Goal: Task Accomplishment & Management: Use online tool/utility

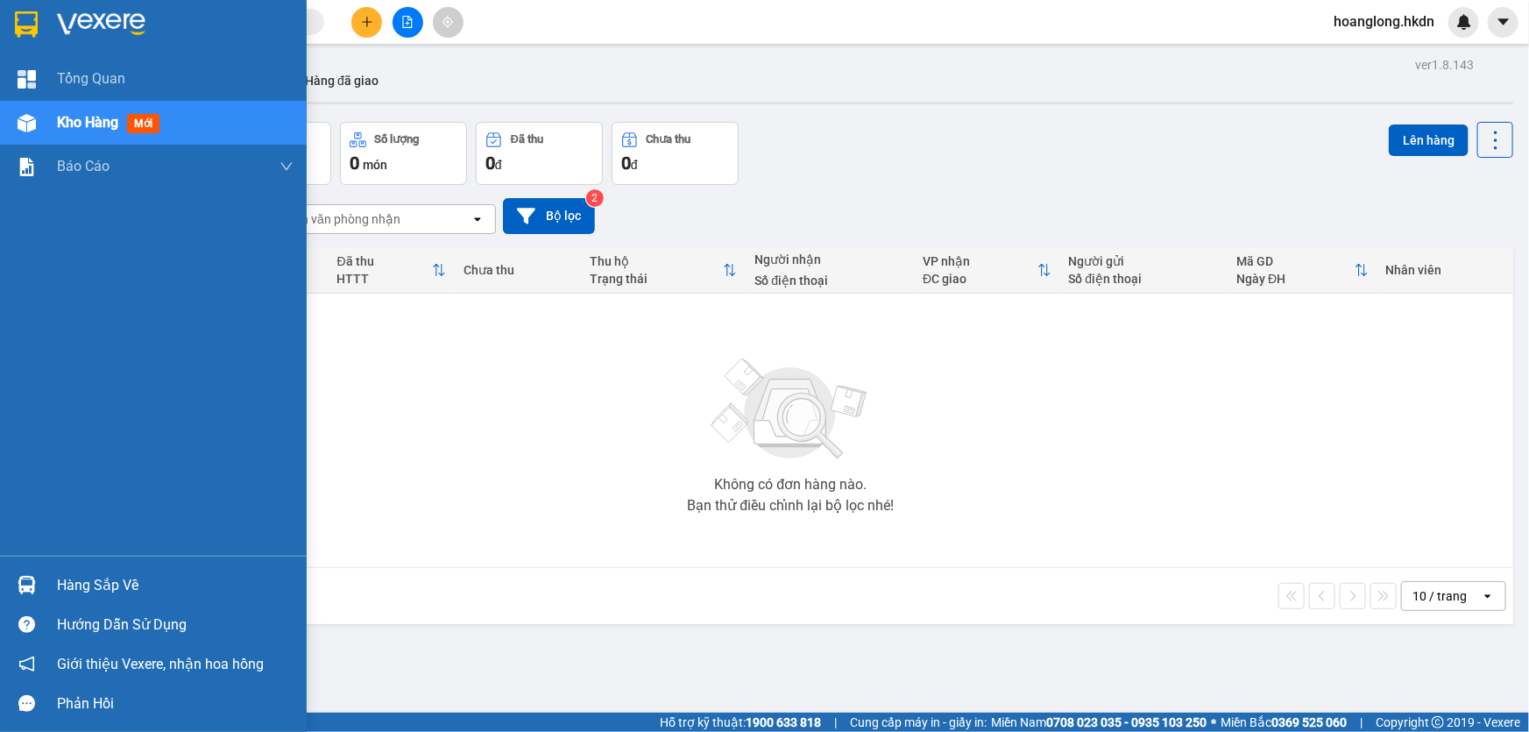
click at [35, 16] on img at bounding box center [26, 24] width 23 height 26
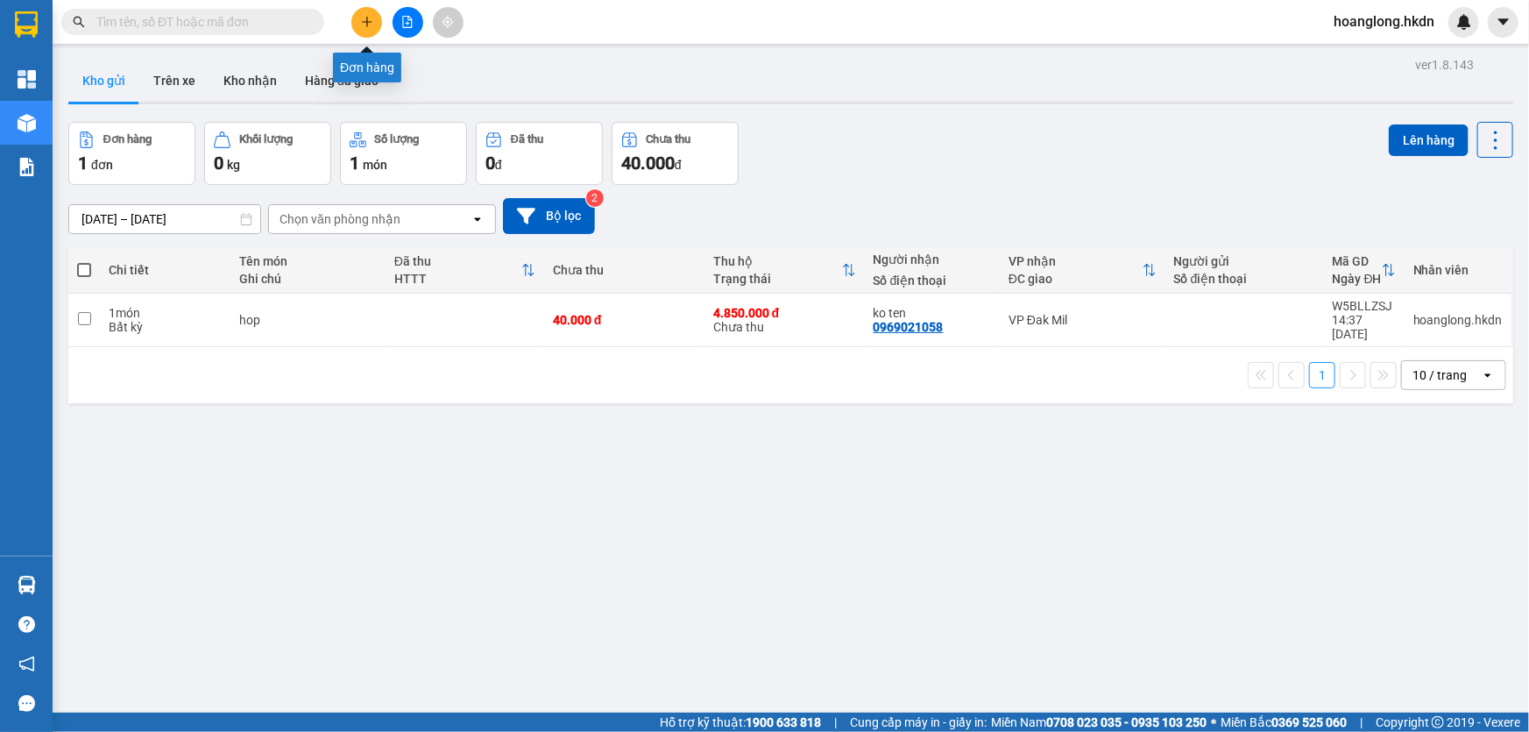
click at [368, 18] on icon "plus" at bounding box center [367, 22] width 12 height 12
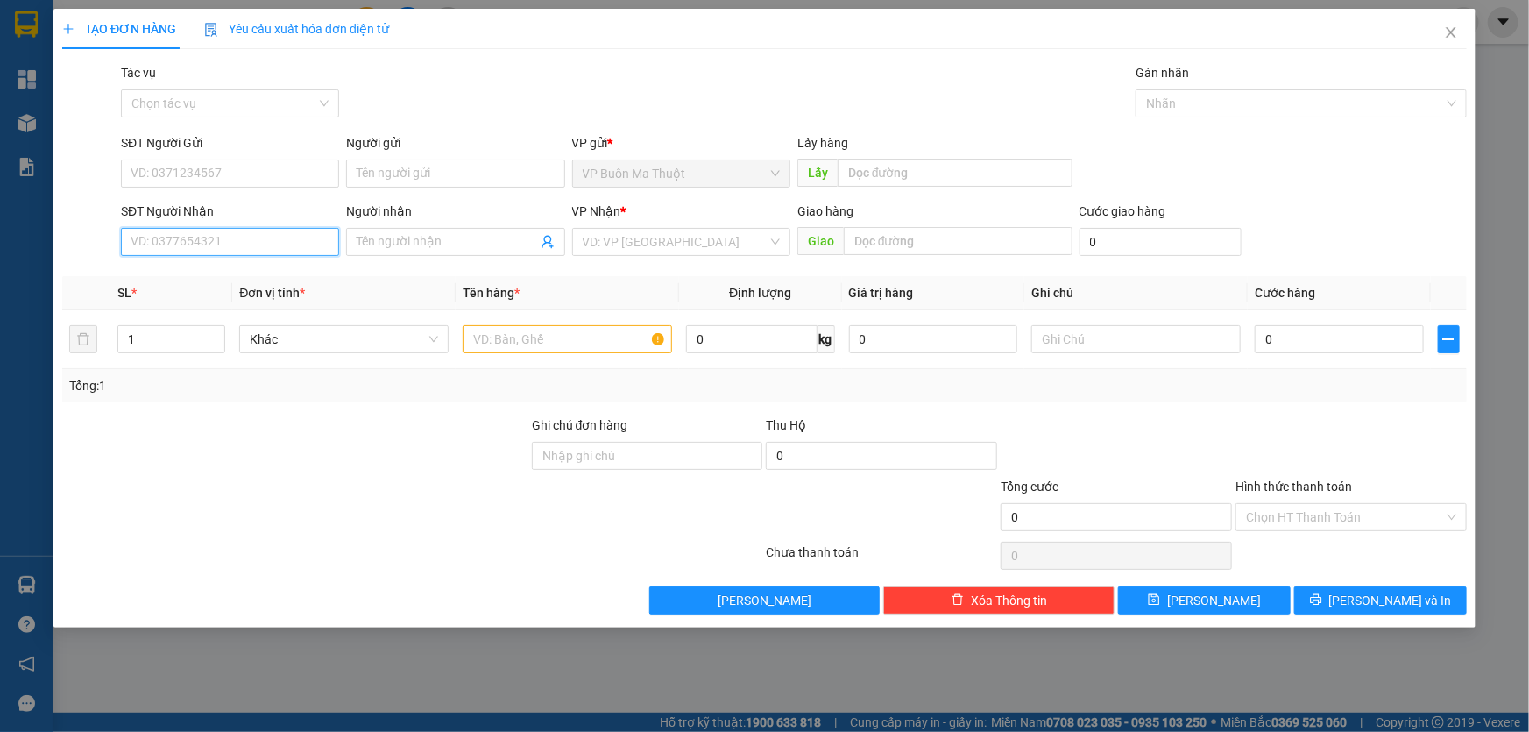
click at [245, 247] on input "SĐT Người Nhận" at bounding box center [230, 242] width 218 height 28
type input "0905077216"
click at [257, 280] on div "0905077216 - đức mạnh" at bounding box center [229, 278] width 197 height 19
type input "đức mạnh"
type input "30.000"
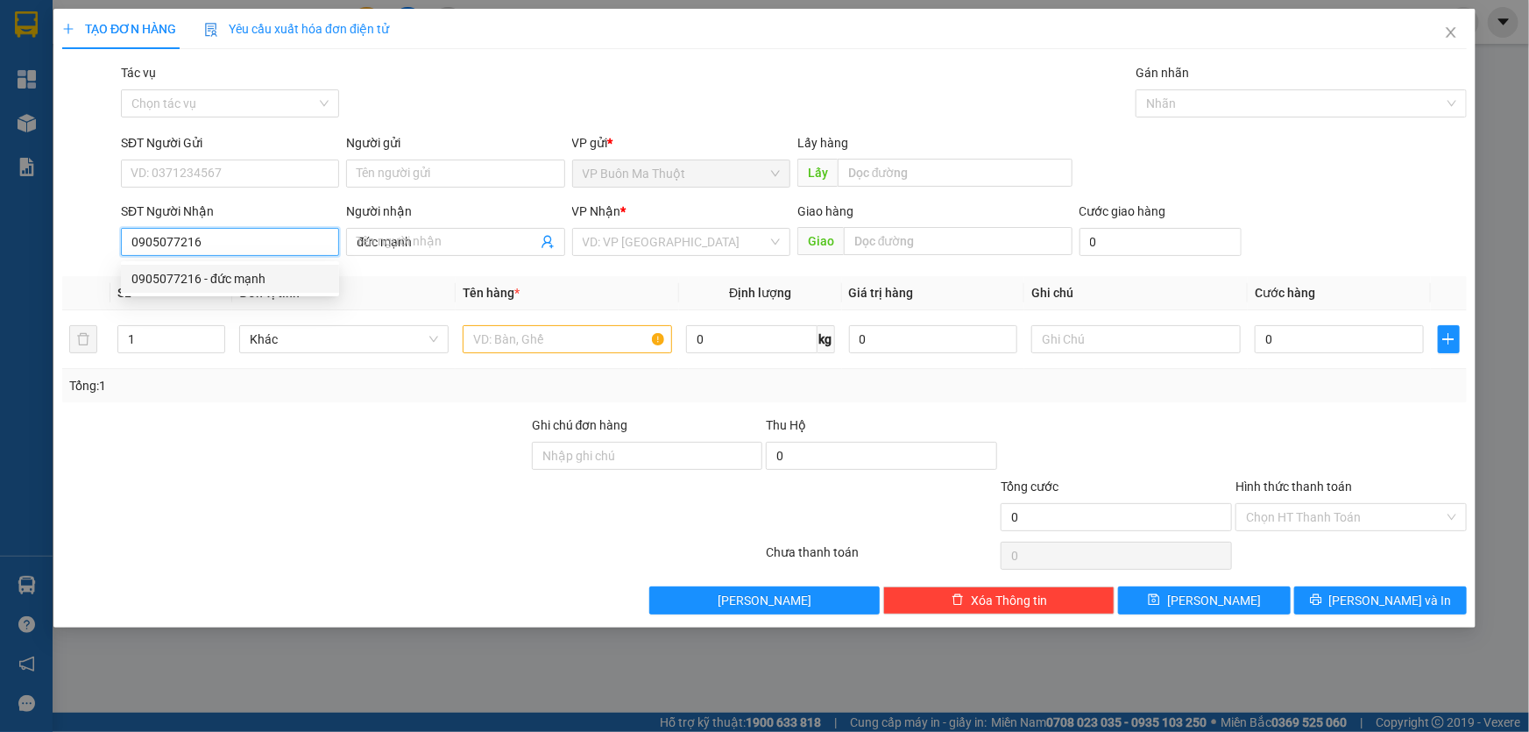
type input "30.000"
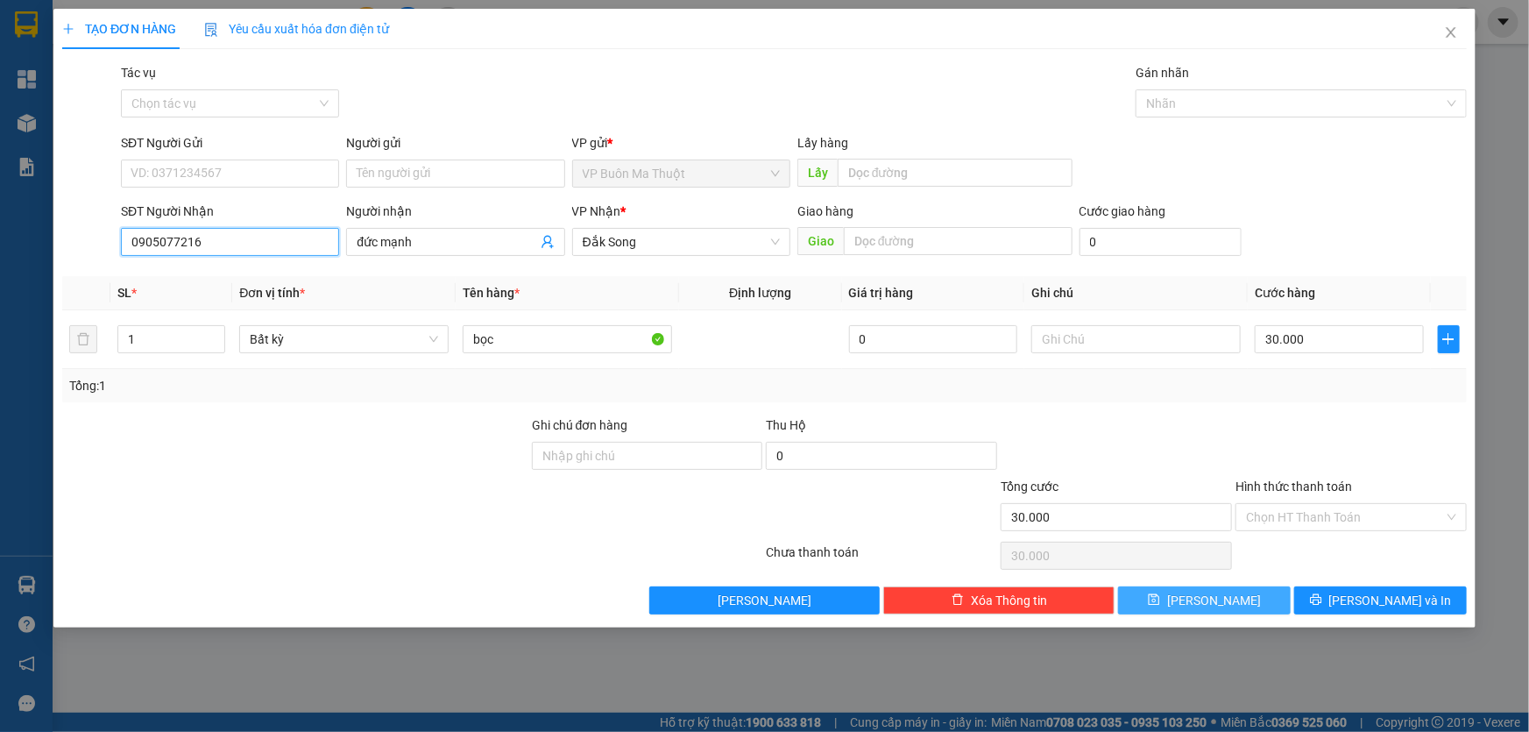
type input "0905077216"
click at [1212, 596] on span "[PERSON_NAME]" at bounding box center [1214, 600] width 94 height 19
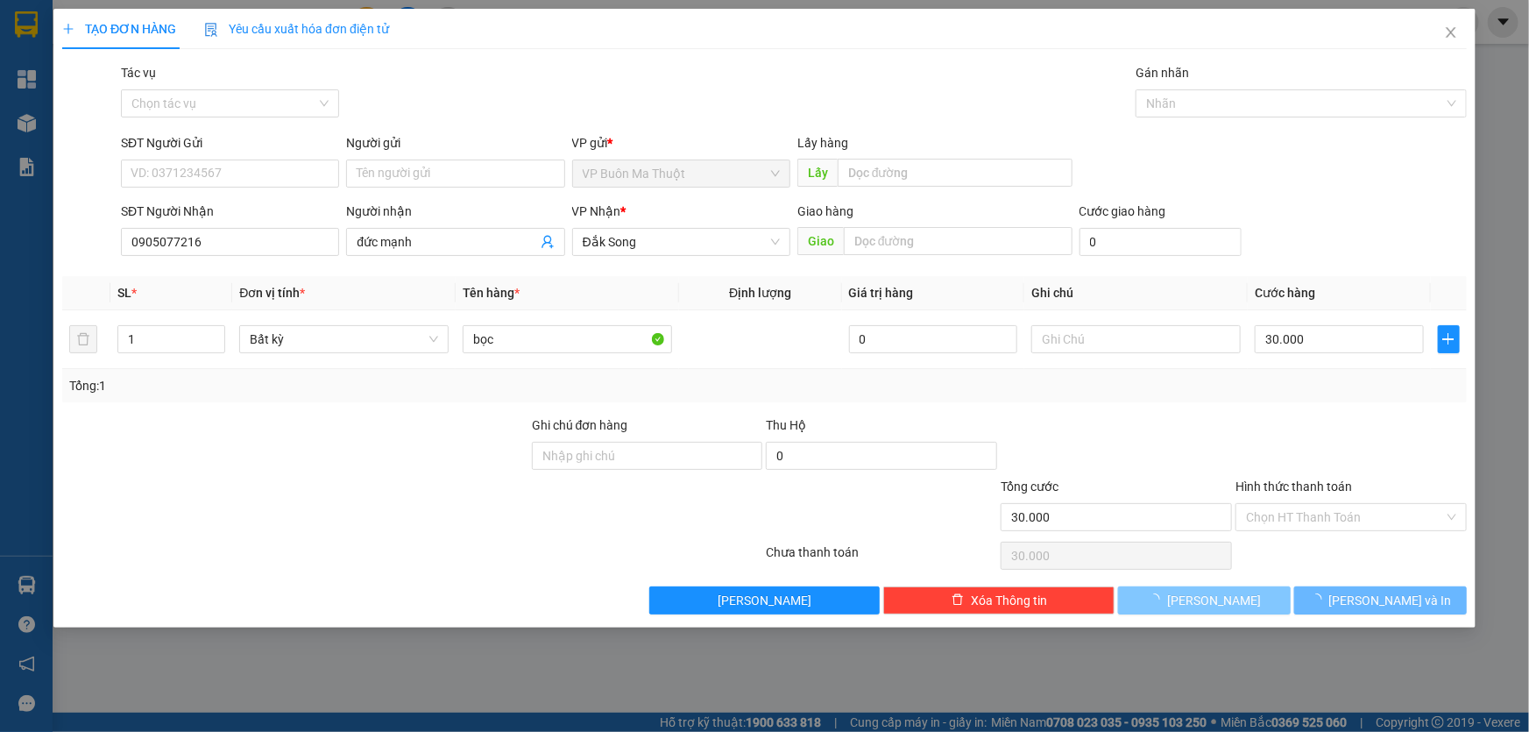
type input "0"
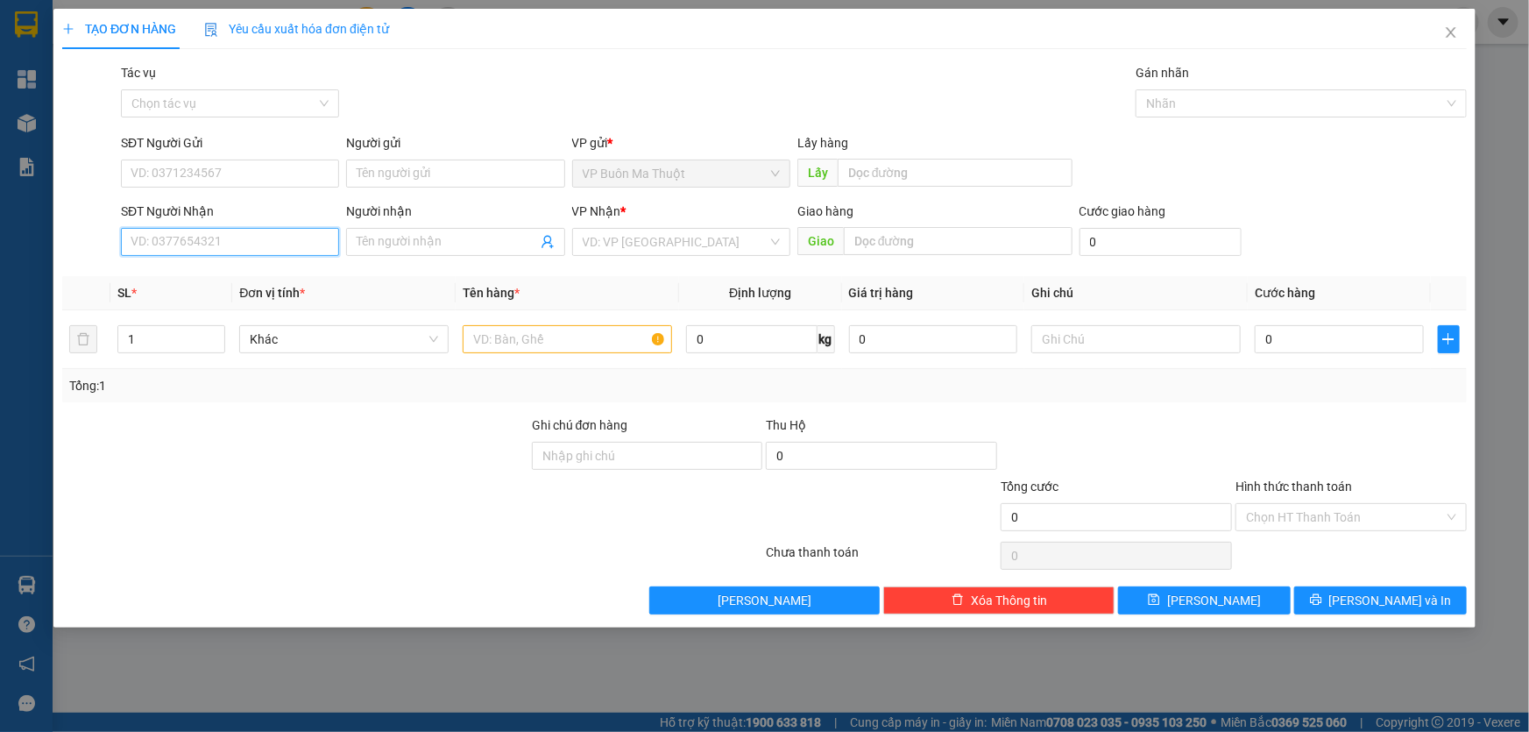
click at [288, 245] on input "SĐT Người Nhận" at bounding box center [230, 242] width 218 height 28
type input "0963141208"
click at [648, 245] on input "search" at bounding box center [675, 242] width 185 height 26
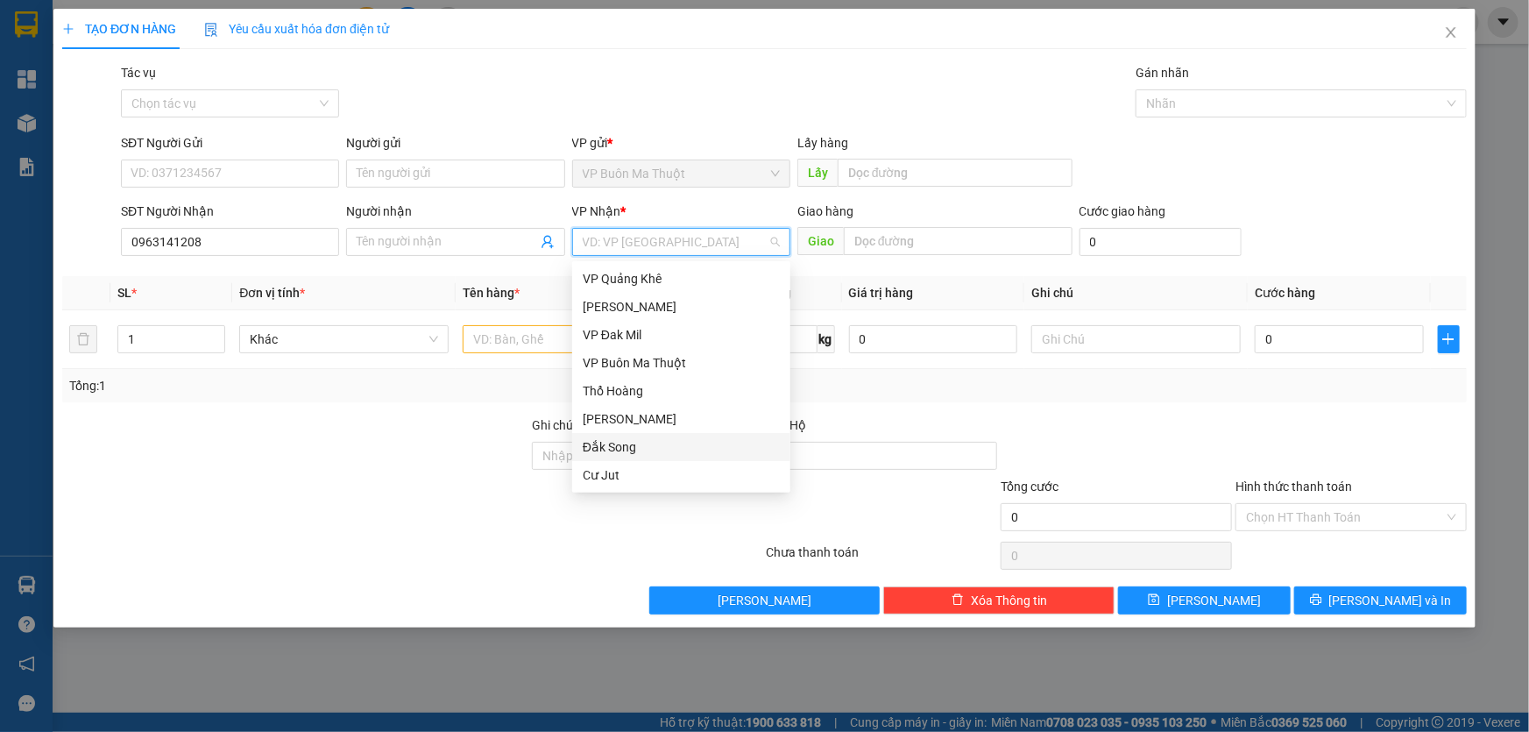
click at [613, 450] on div "Đắk Song" at bounding box center [681, 446] width 197 height 19
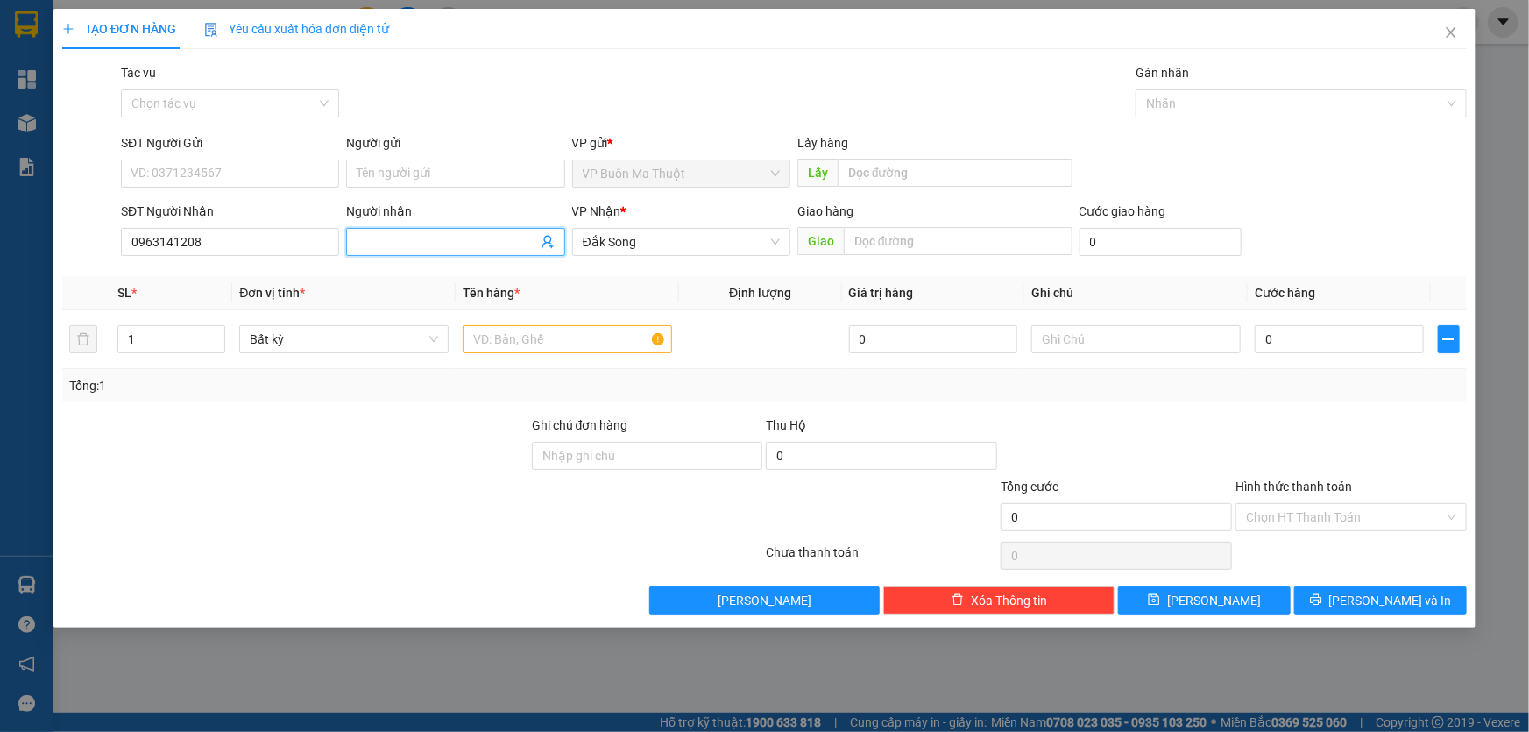
click at [473, 251] on input "Người nhận" at bounding box center [447, 241] width 180 height 19
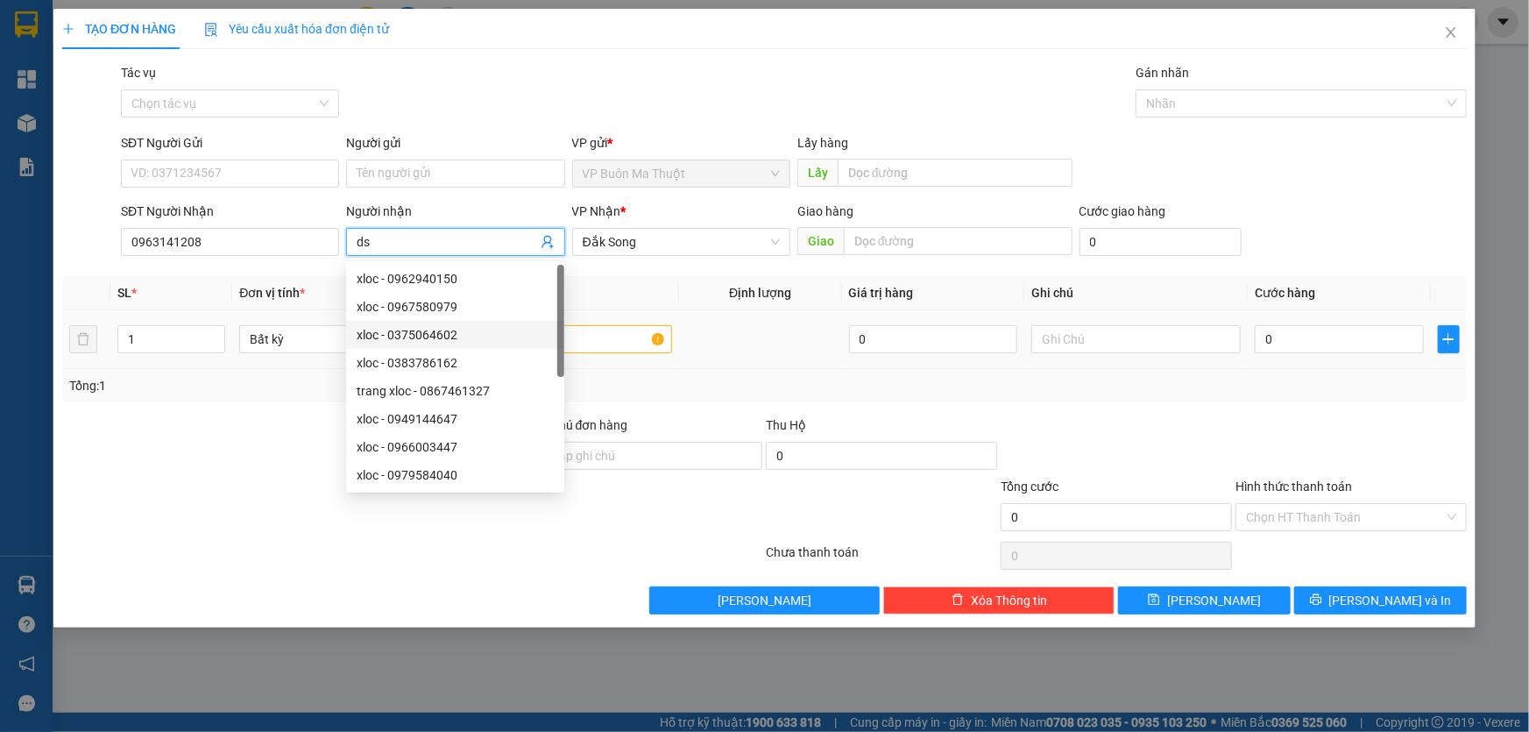
type input "ds"
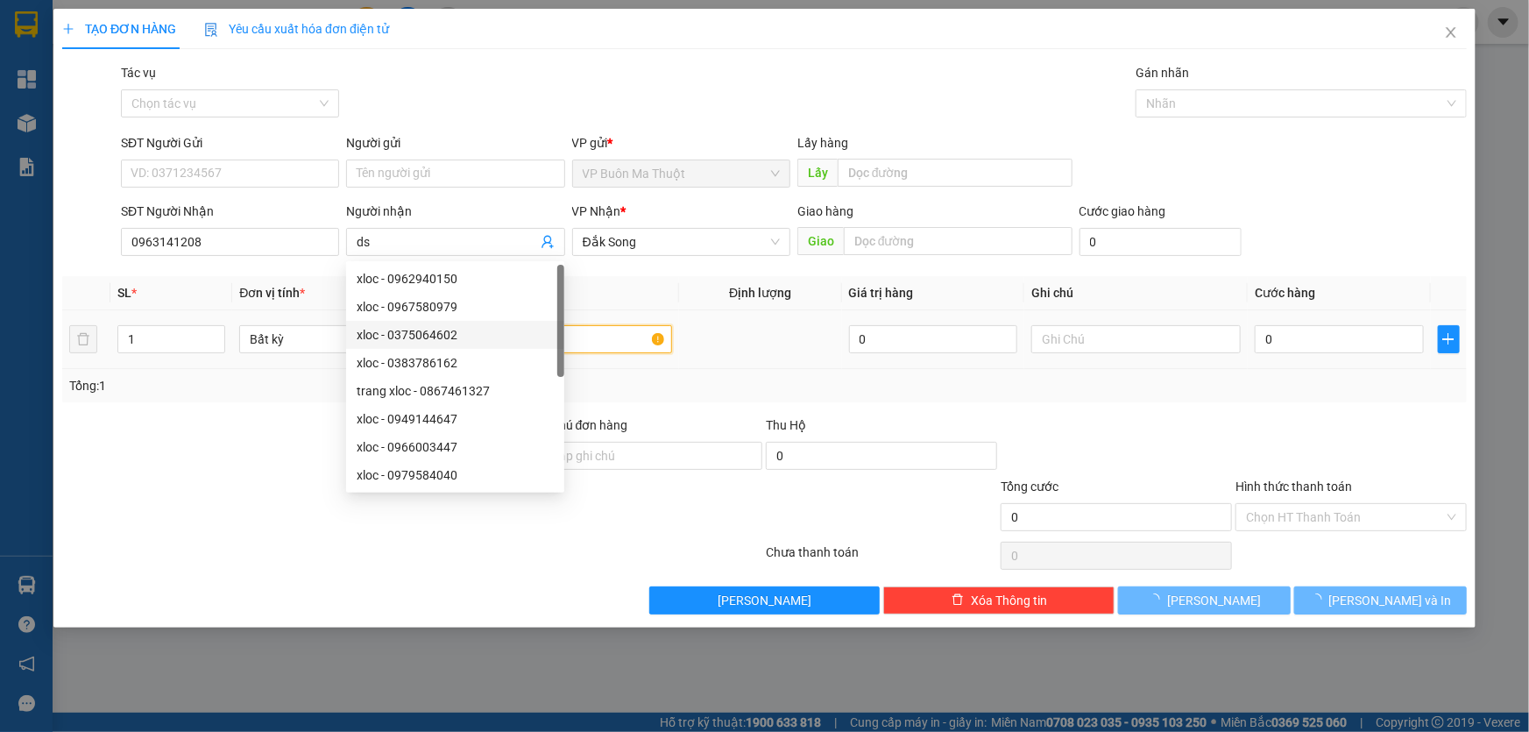
click at [614, 342] on input "text" at bounding box center [567, 339] width 209 height 28
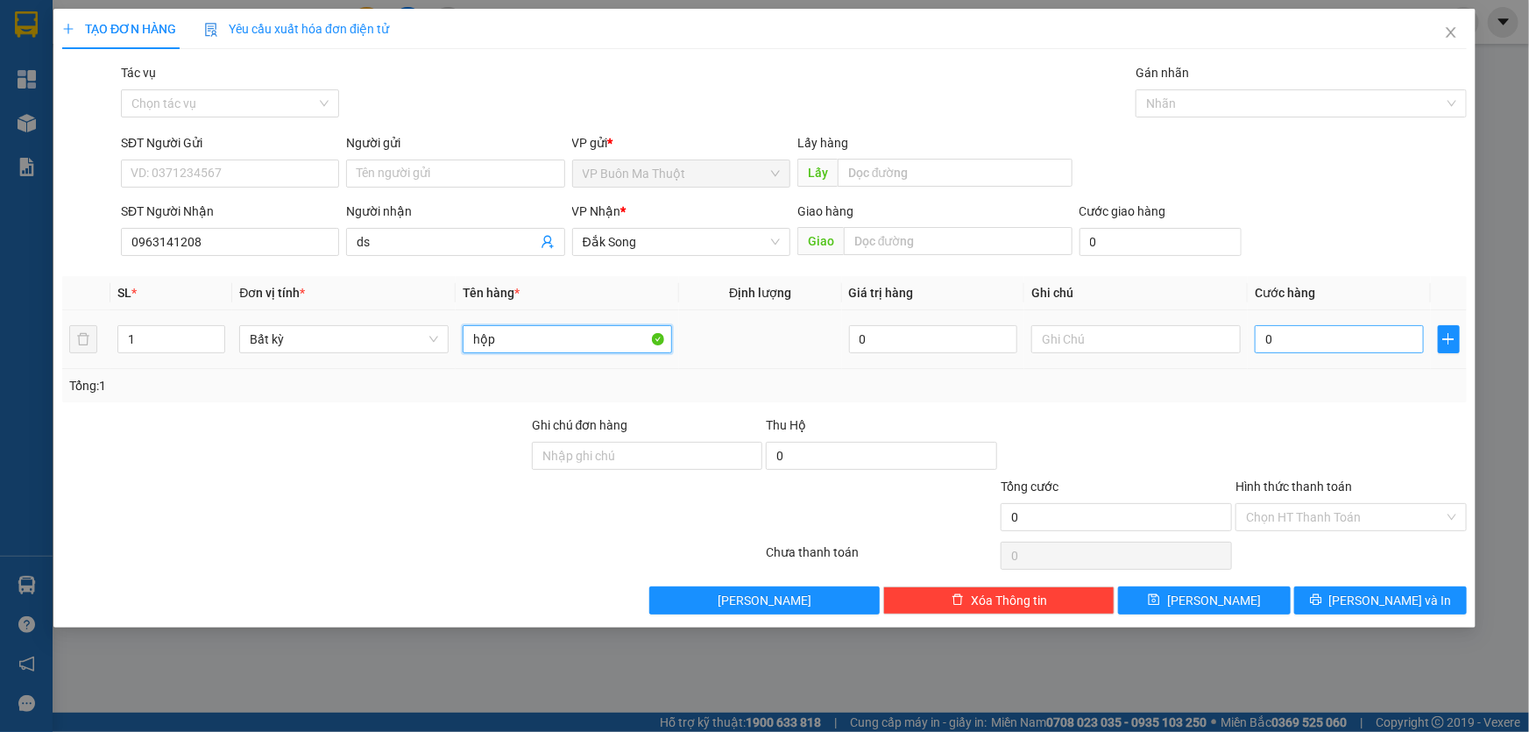
type input "hộp"
click at [1289, 337] on input "0" at bounding box center [1339, 339] width 169 height 28
type input "3"
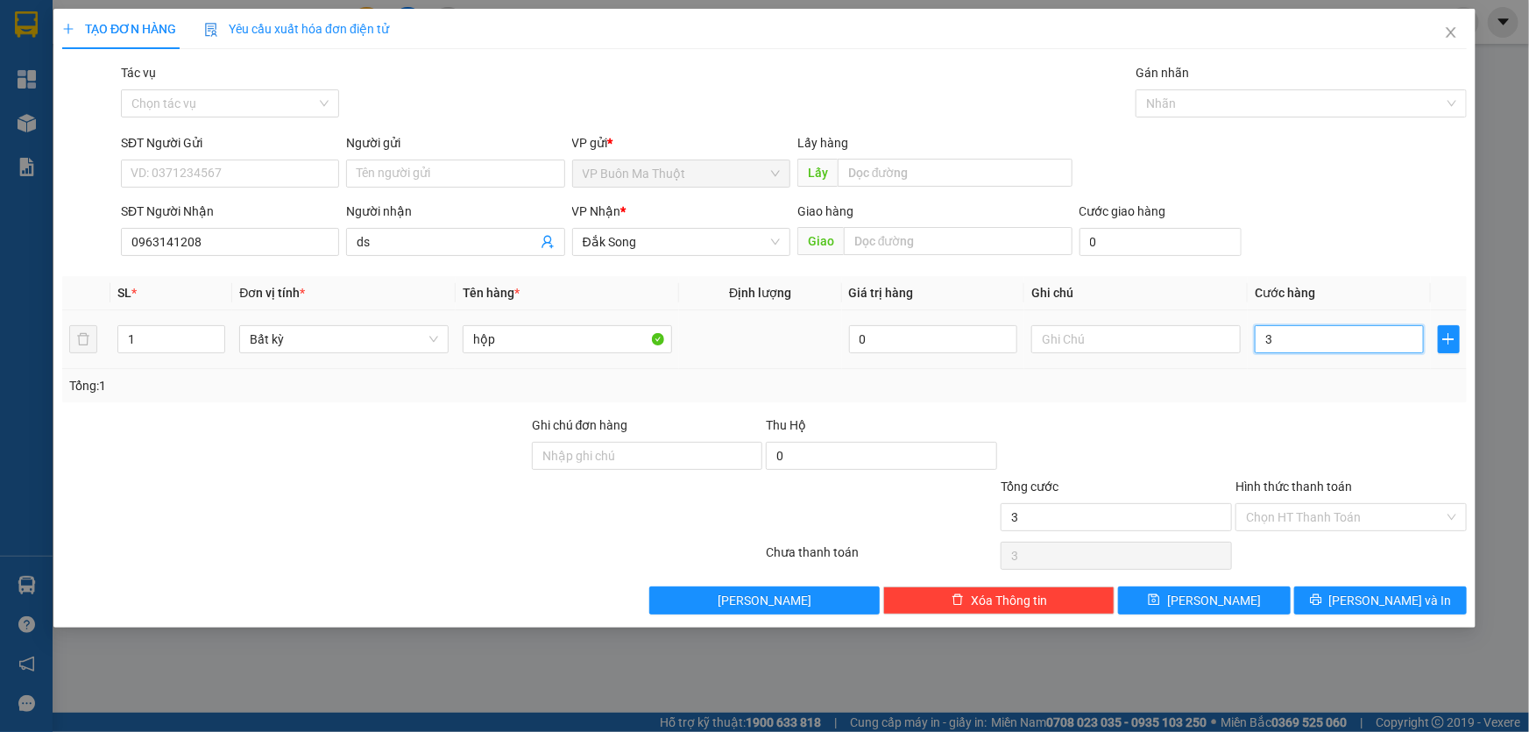
type input "30"
type input "300"
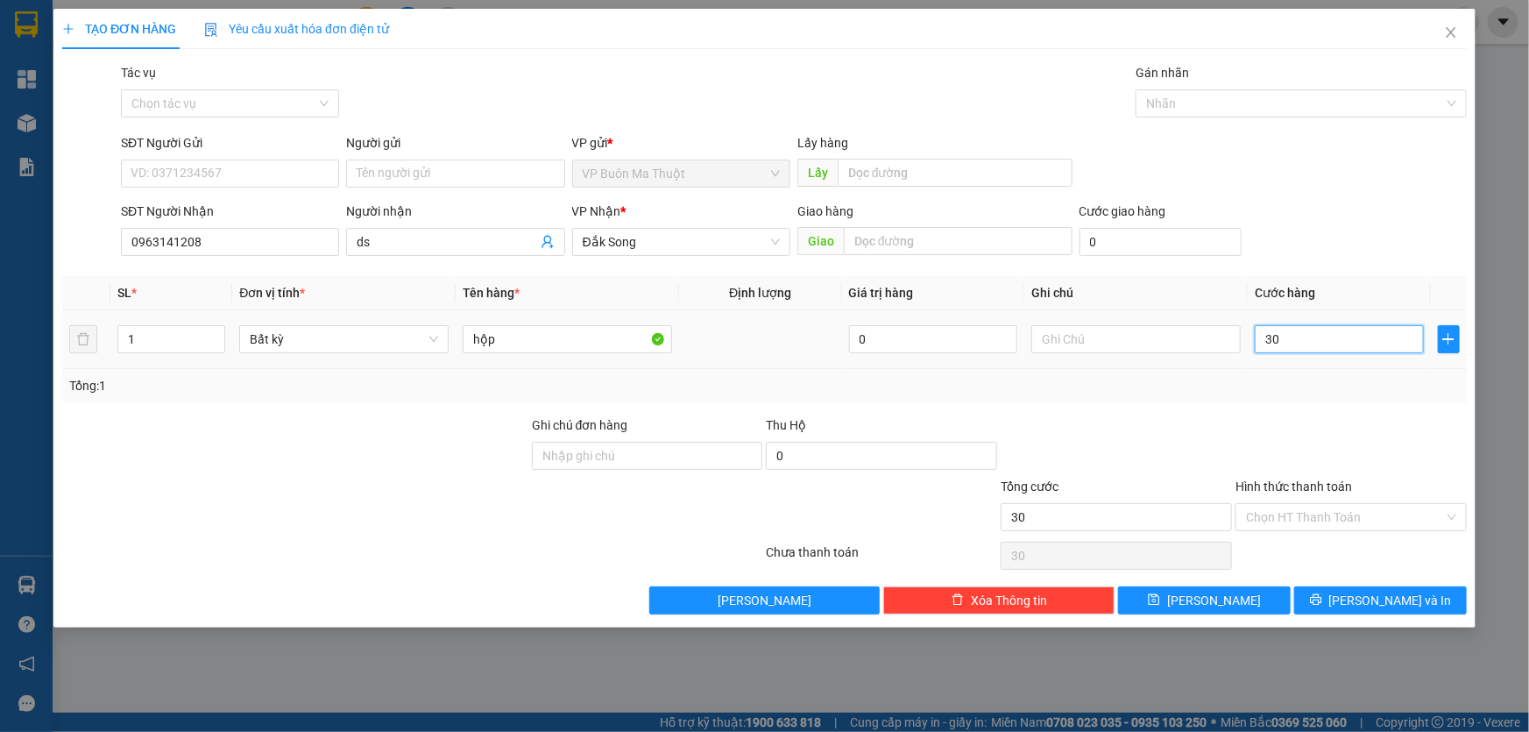
type input "300"
type input "3.000"
type input "30.000"
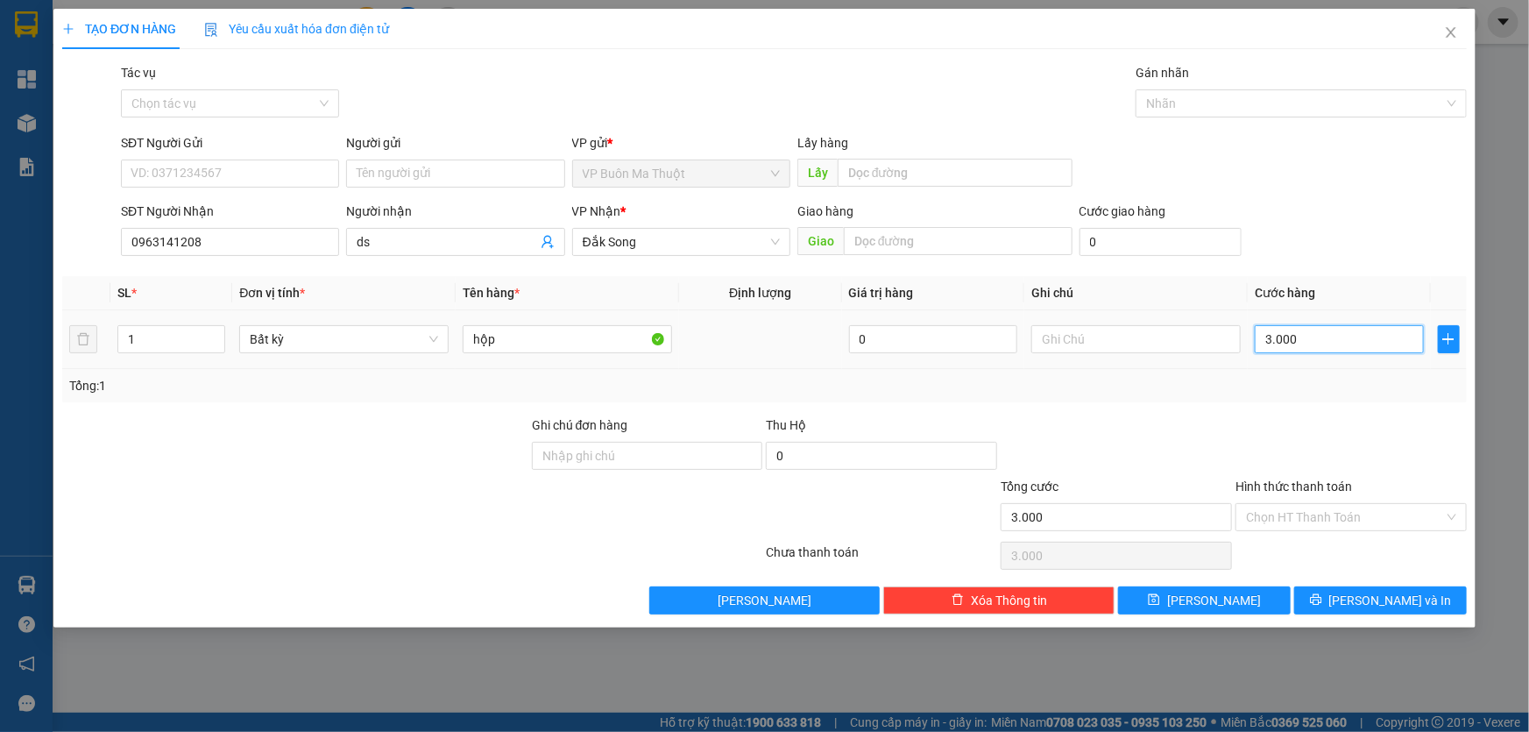
type input "30.000"
click at [1206, 603] on span "[PERSON_NAME]" at bounding box center [1214, 600] width 94 height 19
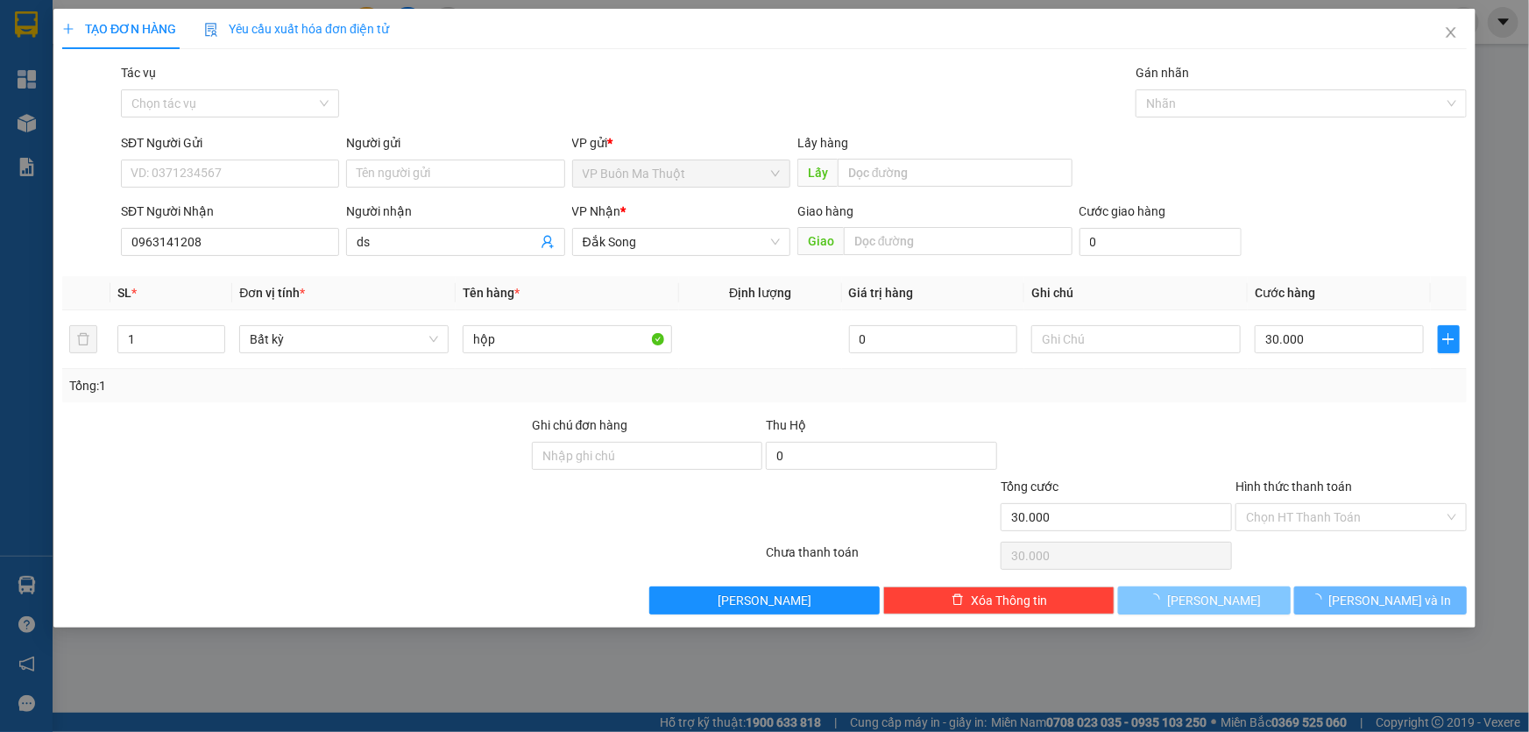
type input "0"
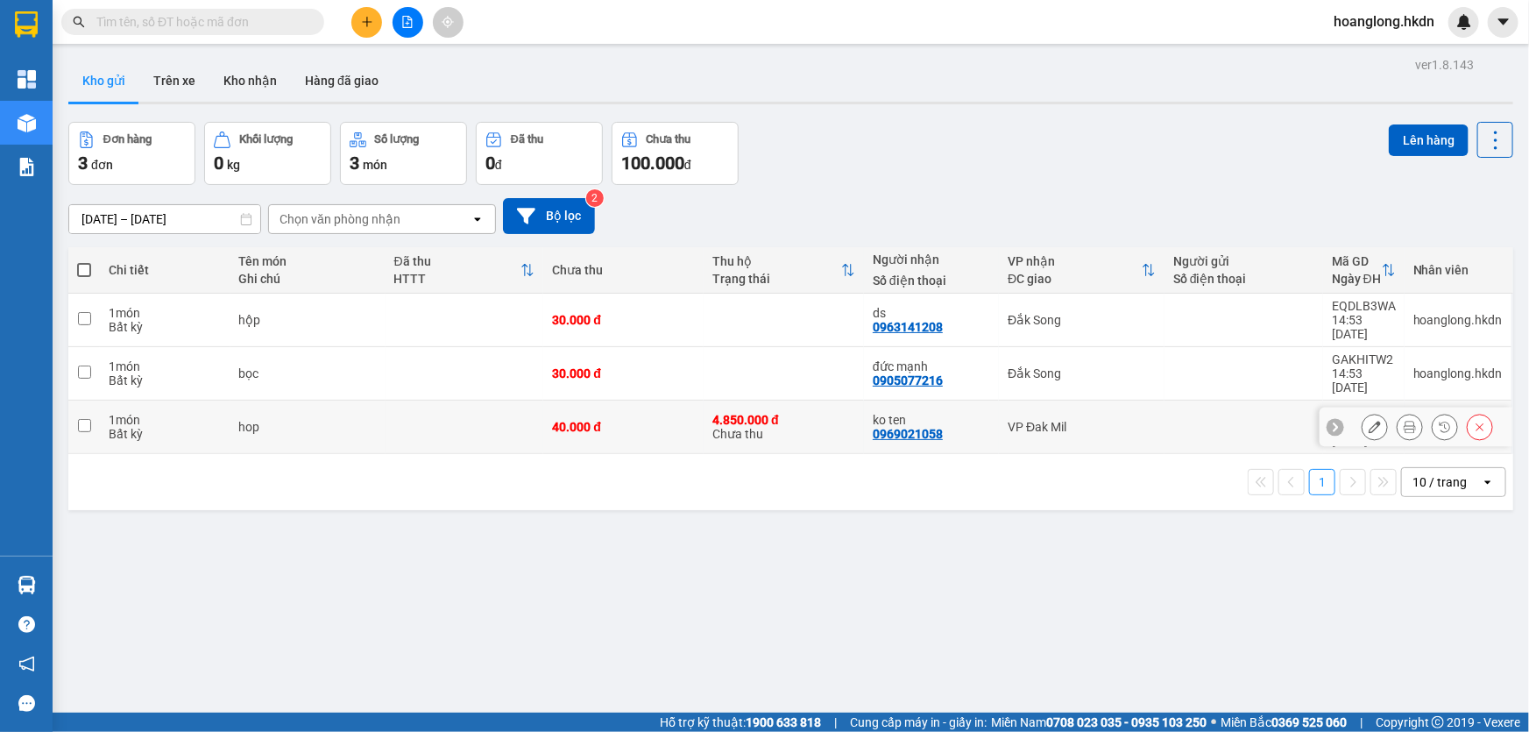
click at [649, 407] on td "40.000 đ" at bounding box center [623, 427] width 160 height 53
checkbox input "true"
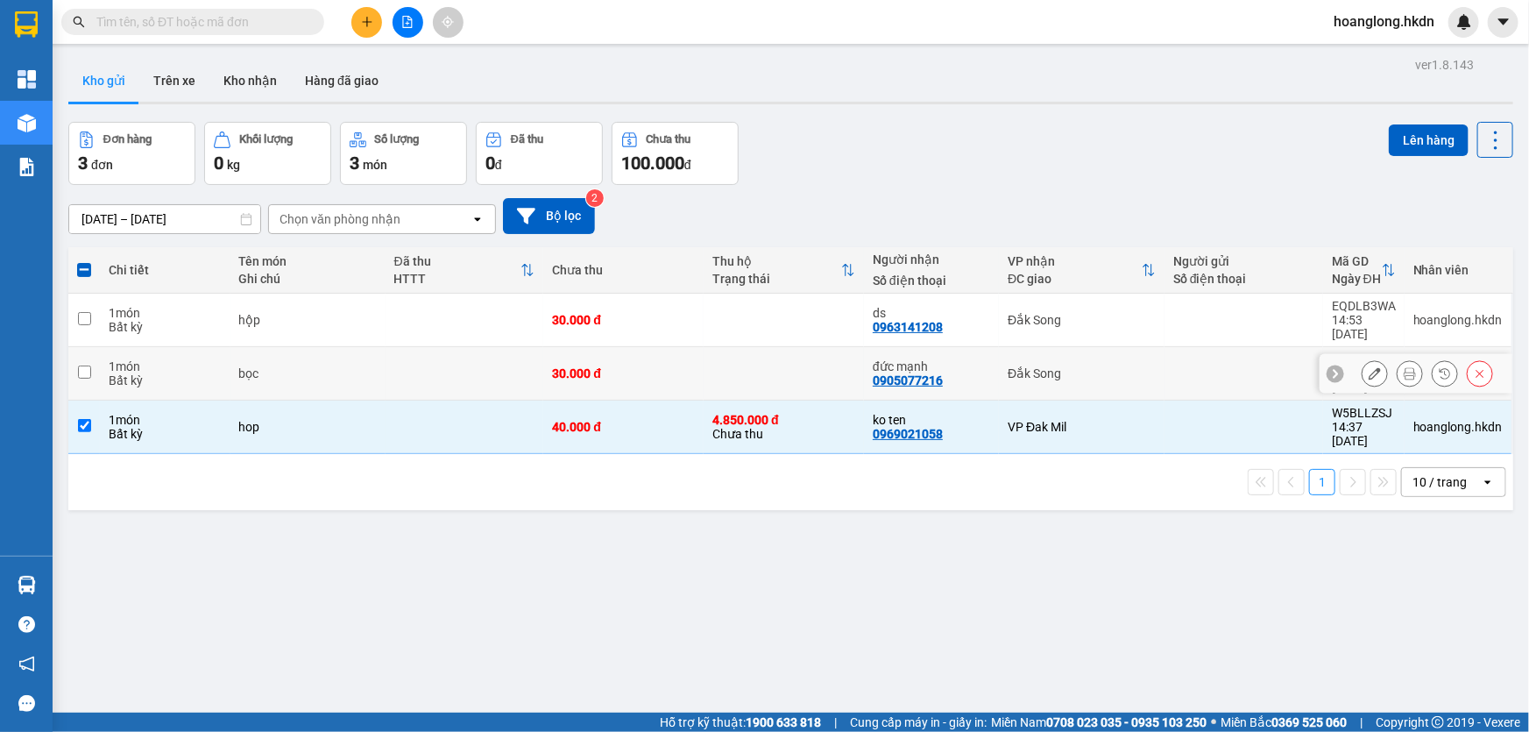
click at [652, 366] on div "30.000 đ" at bounding box center [623, 373] width 143 height 14
checkbox input "true"
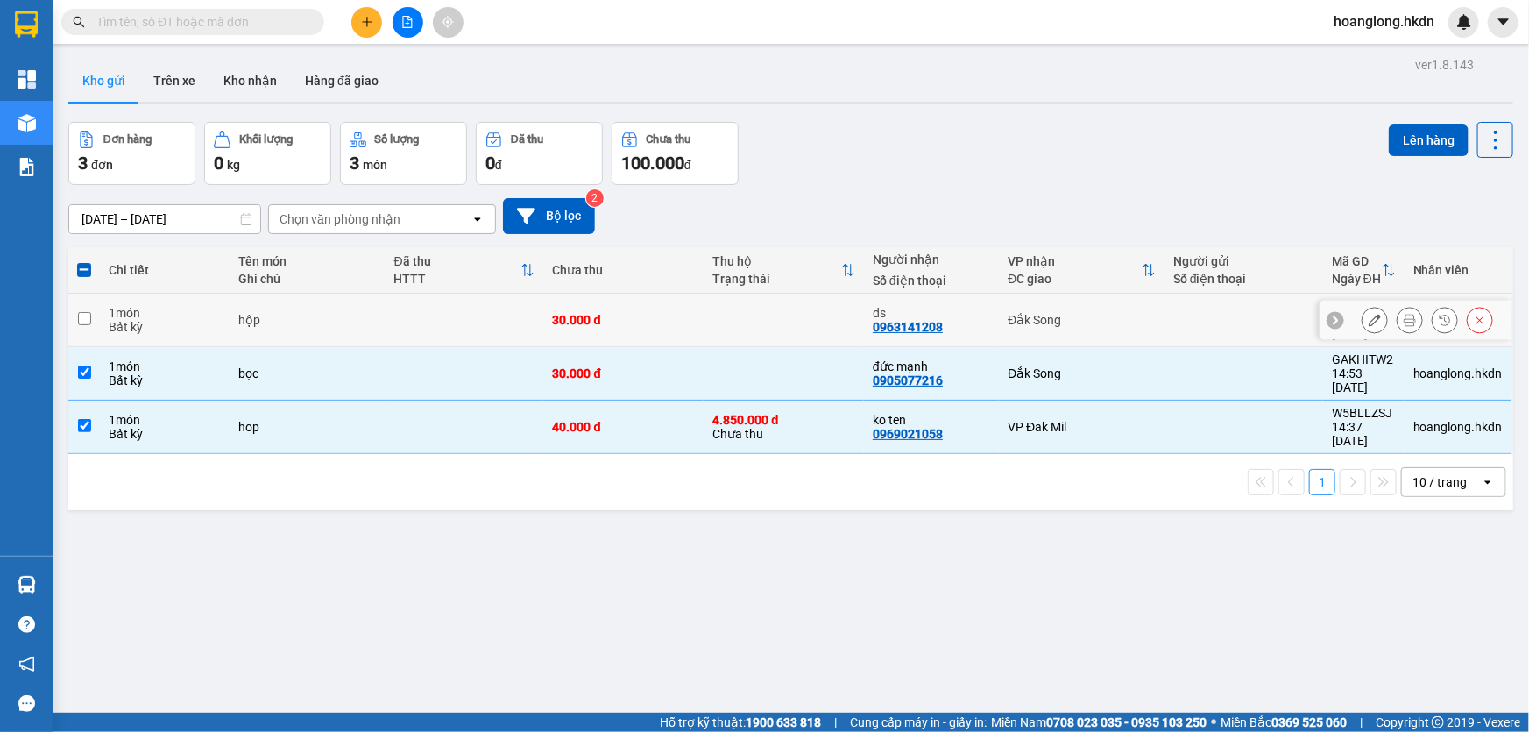
click at [664, 323] on div "30.000 đ" at bounding box center [623, 320] width 143 height 14
checkbox input "true"
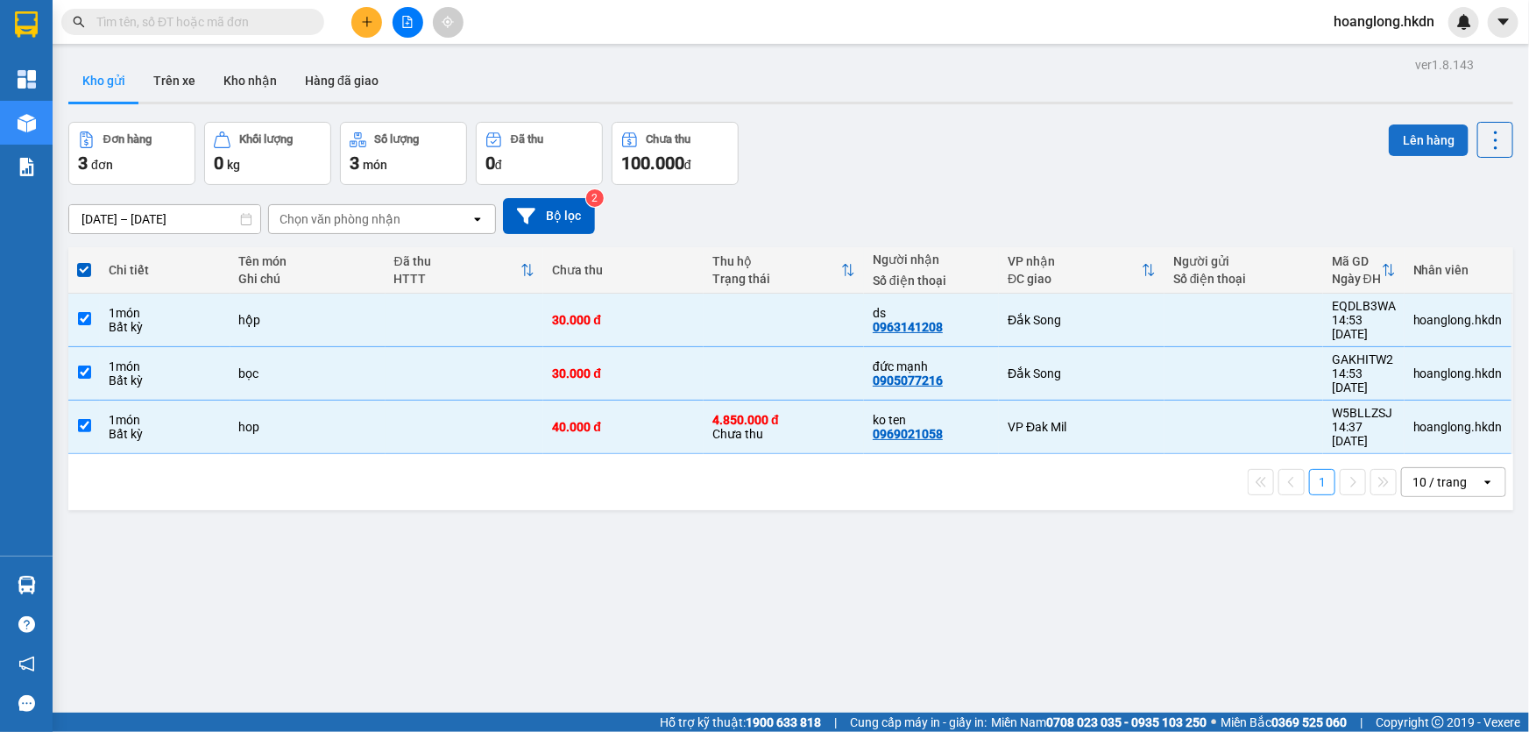
click at [1405, 144] on button "Lên hàng" at bounding box center [1429, 140] width 80 height 32
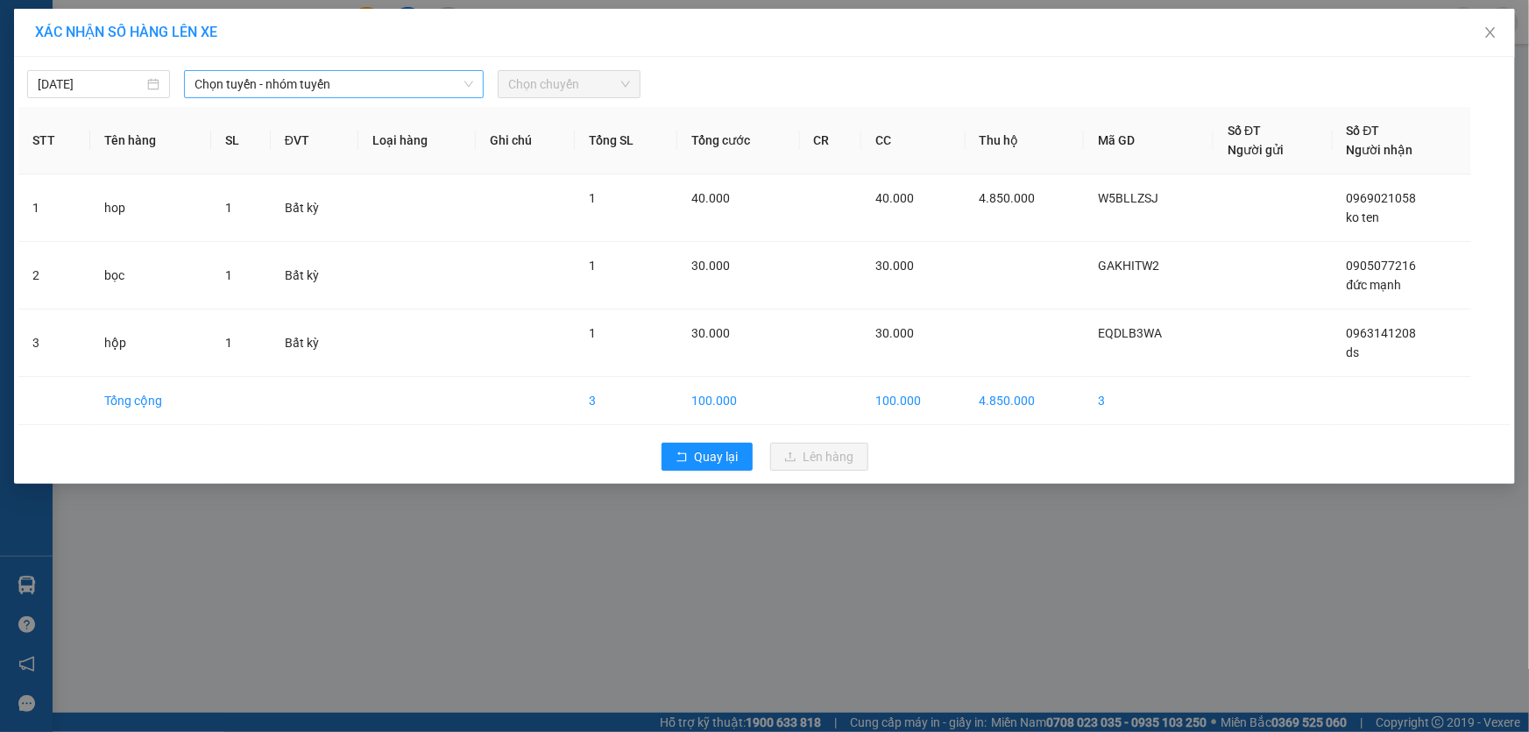
click at [345, 82] on span "Chọn tuyến - nhóm tuyến" at bounding box center [334, 84] width 279 height 26
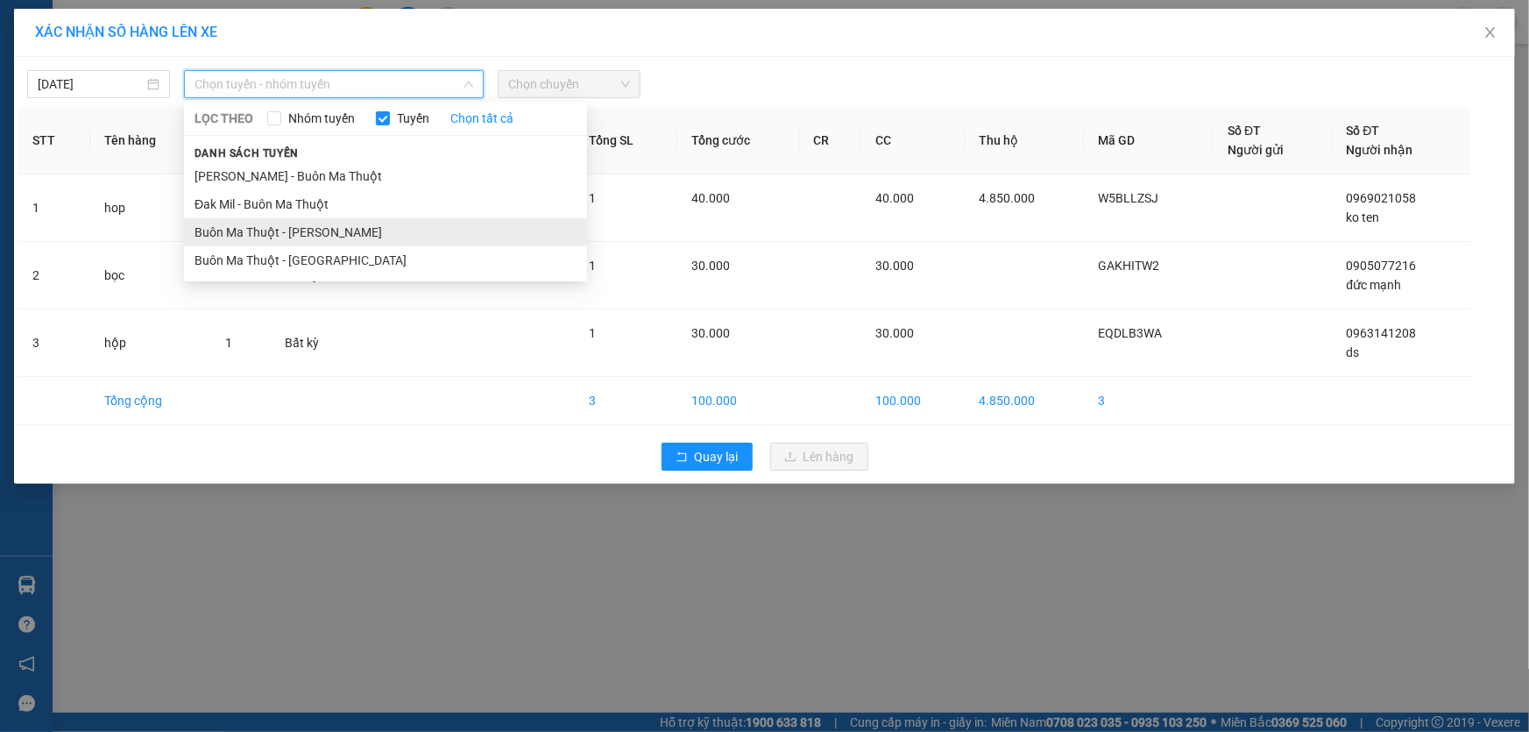
click at [344, 239] on li "Buôn Ma Thuột - [PERSON_NAME]" at bounding box center [385, 232] width 403 height 28
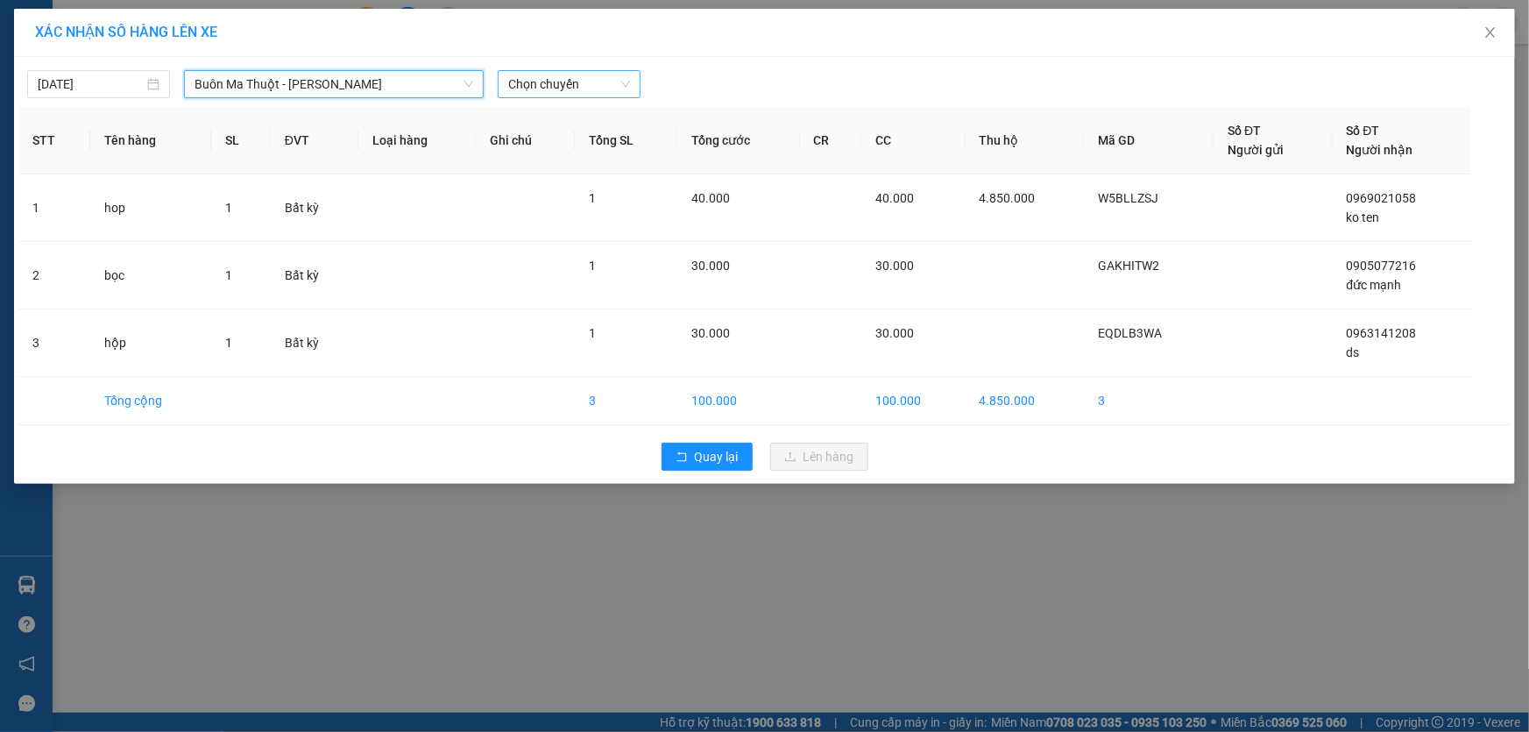
click at [561, 86] on span "Chọn chuyến" at bounding box center [569, 84] width 122 height 26
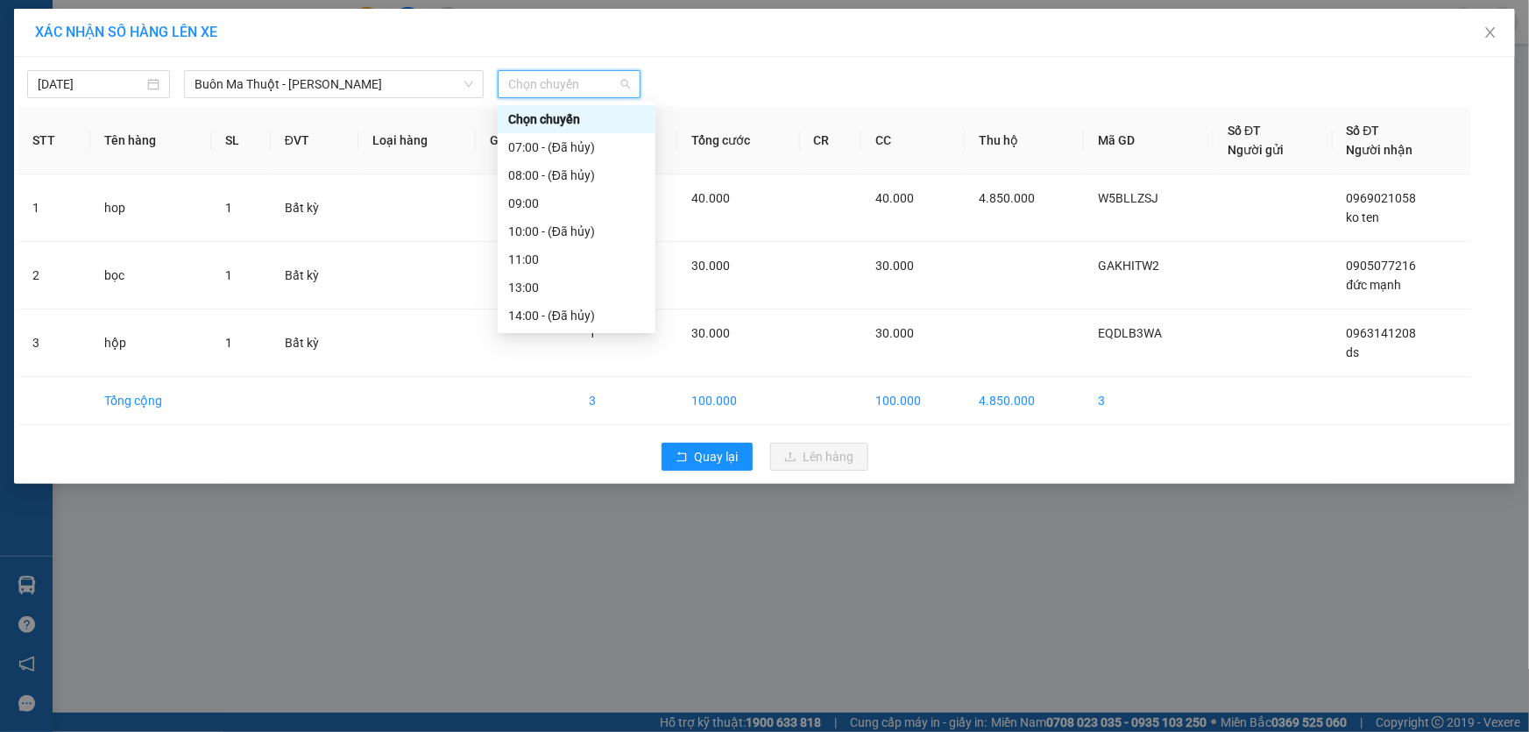
scroll to position [140, 0]
click at [547, 203] on div "15:00" at bounding box center [576, 203] width 137 height 19
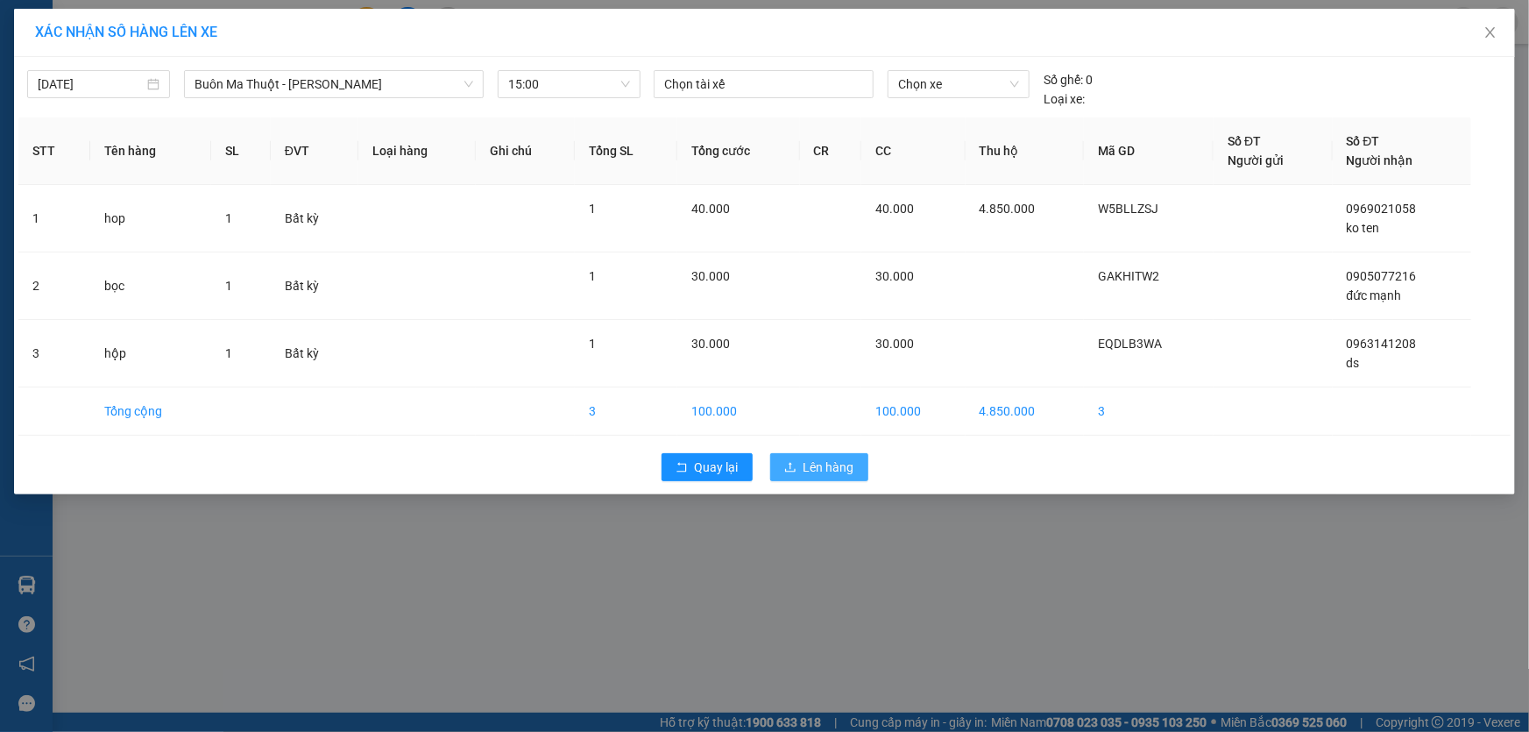
click at [840, 469] on span "Lên hàng" at bounding box center [829, 466] width 51 height 19
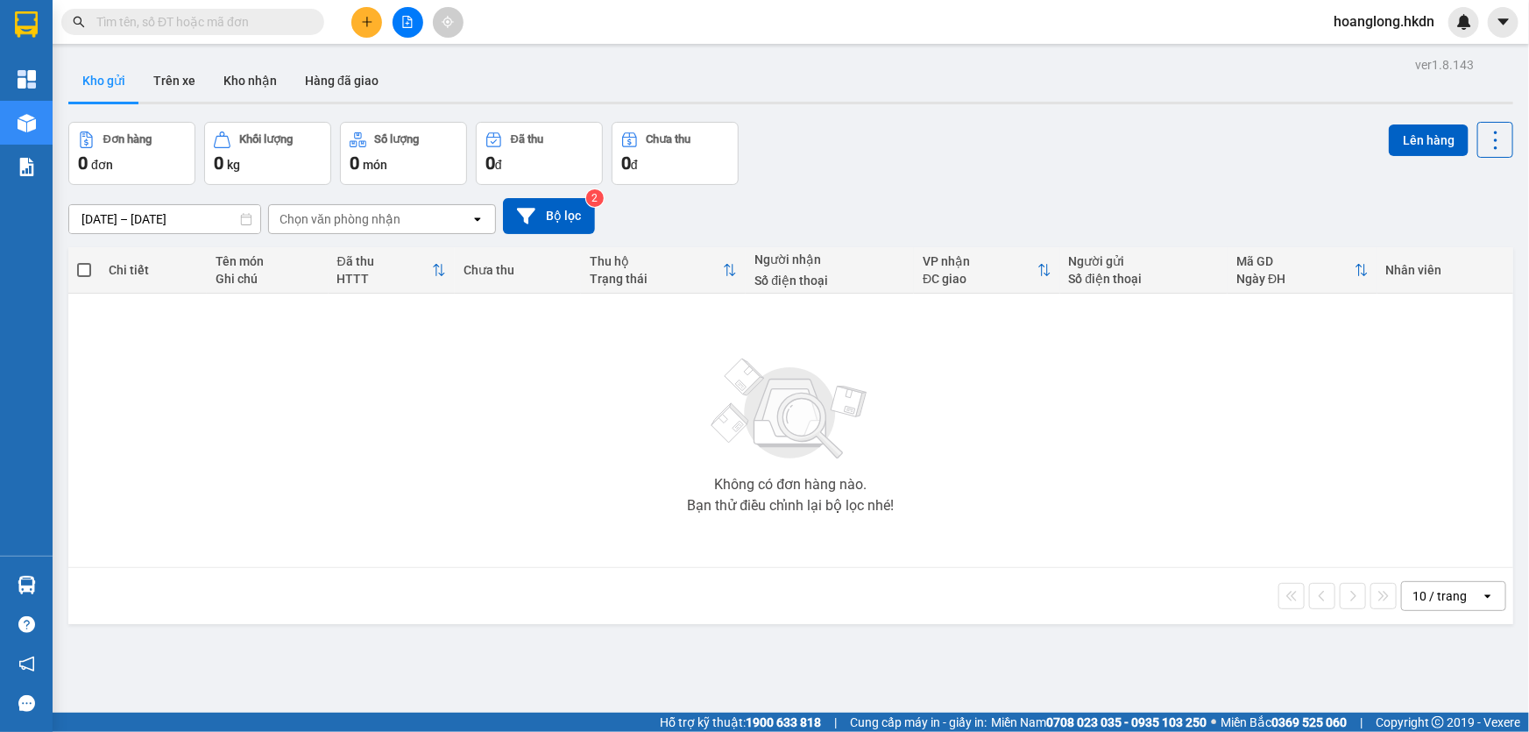
click at [368, 23] on icon "plus" at bounding box center [367, 22] width 12 height 12
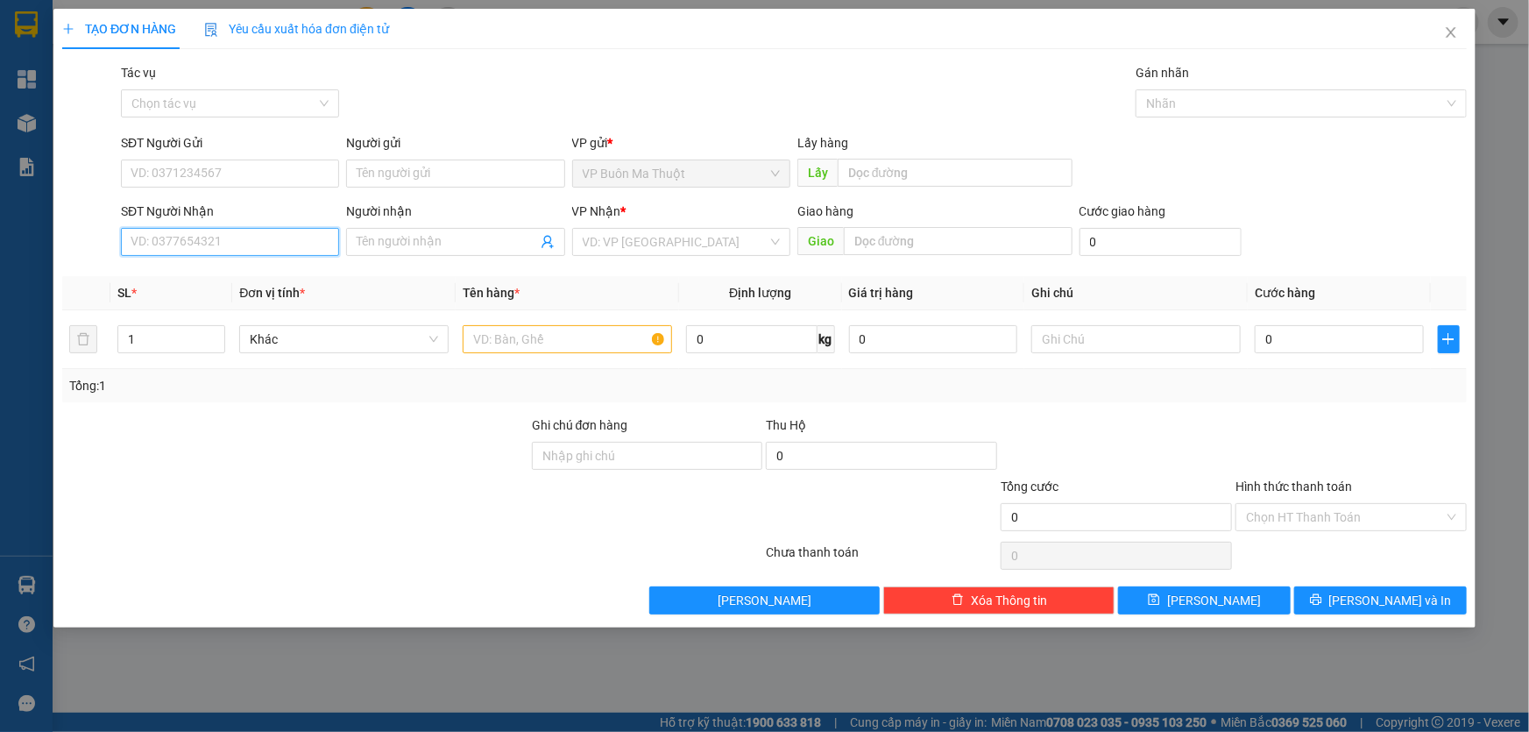
click at [315, 245] on input "SĐT Người Nhận" at bounding box center [230, 242] width 218 height 28
type input "0397795682"
click at [252, 280] on div "0397795682 - [PERSON_NAME]" at bounding box center [229, 278] width 197 height 19
type input "[PERSON_NAME]"
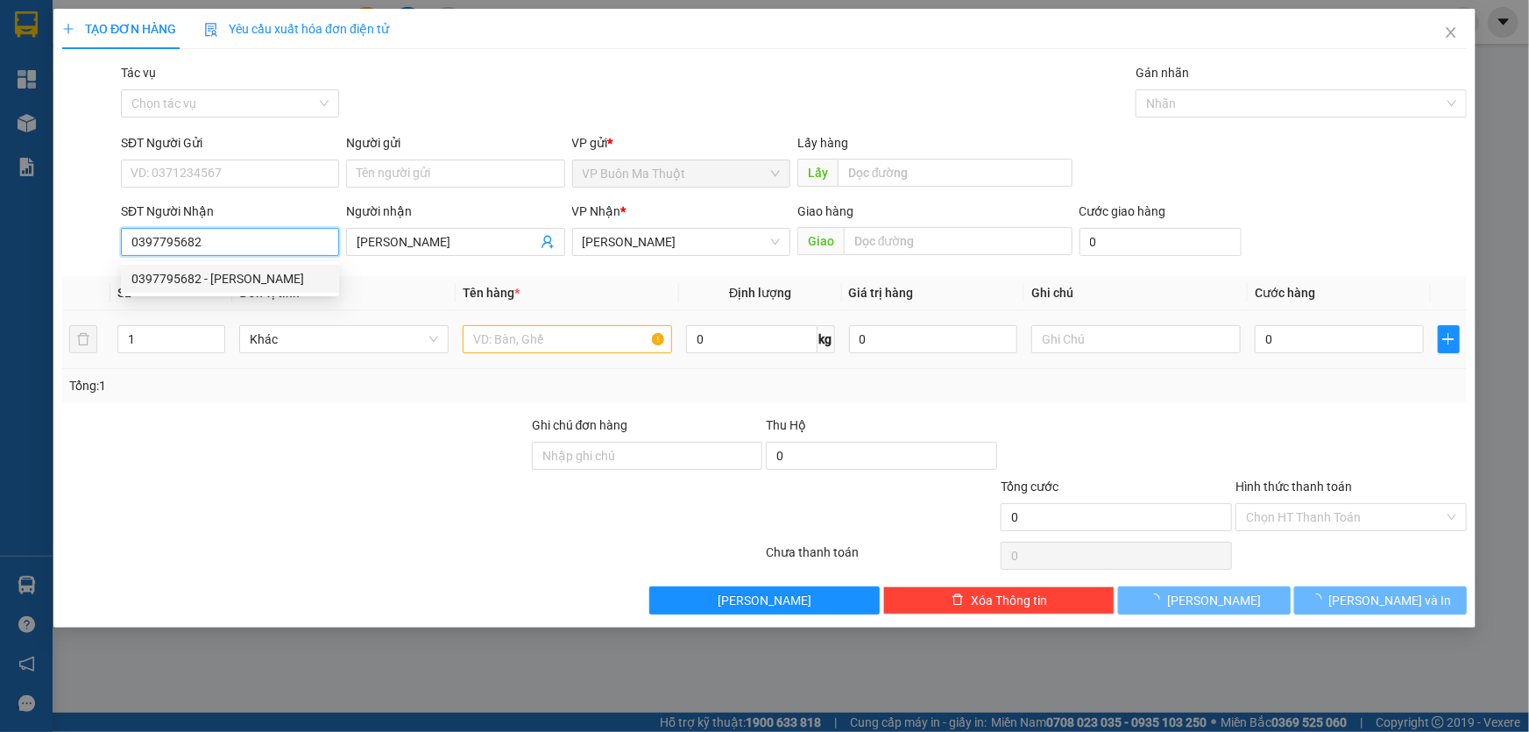
type input "40.000"
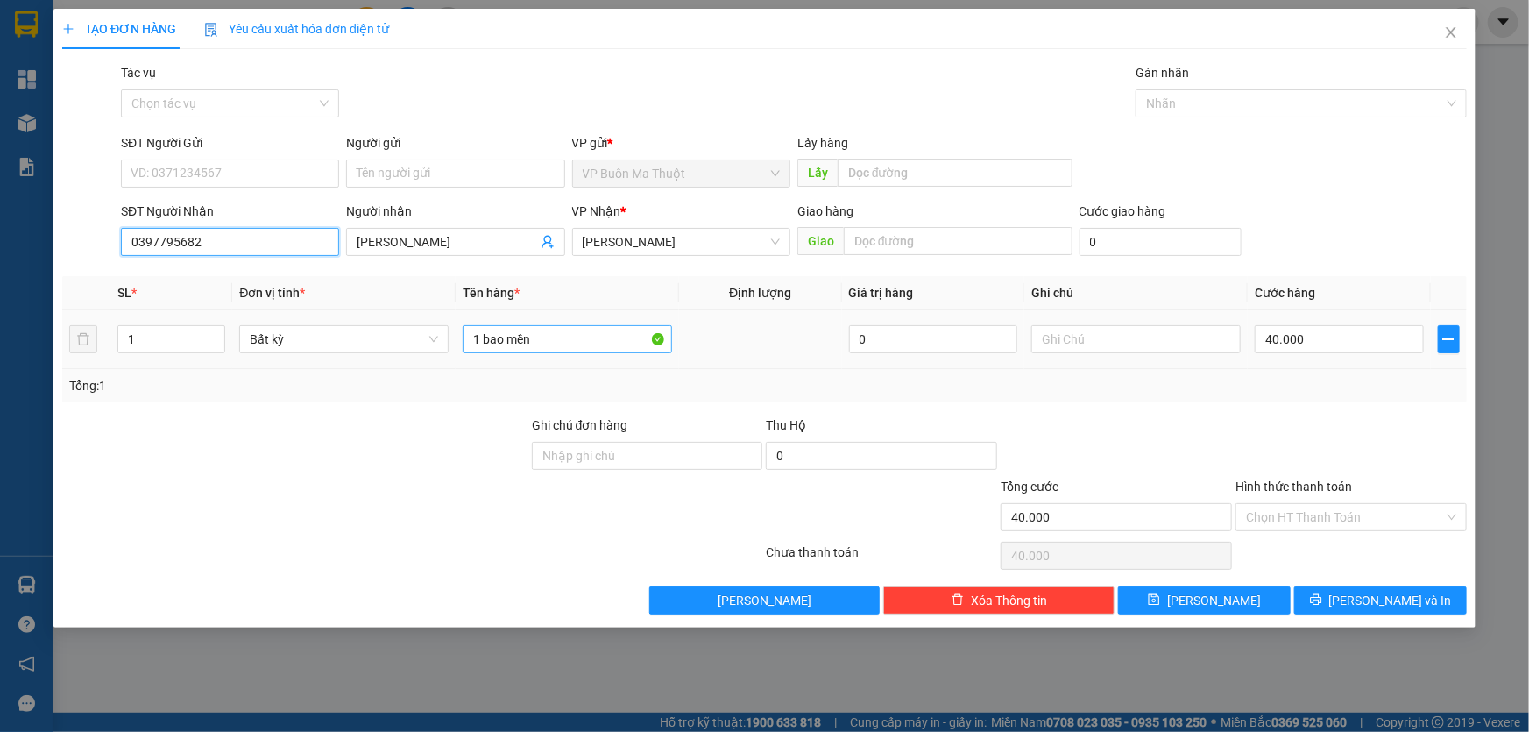
type input "0397795682"
click at [544, 337] on input "1 bao mền" at bounding box center [567, 339] width 209 height 28
click at [1374, 337] on input "40.000" at bounding box center [1339, 339] width 169 height 28
type input "5"
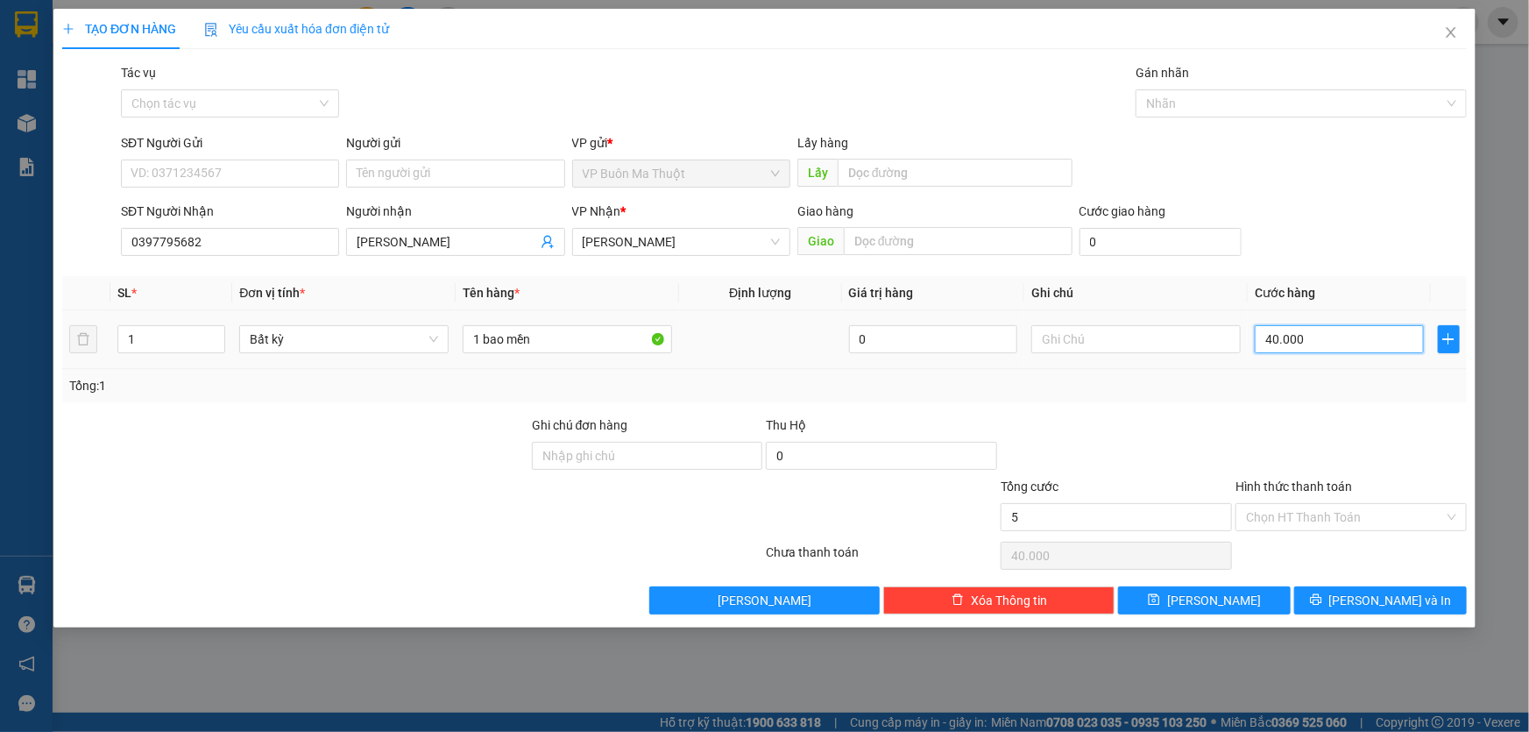
type input "5"
type input "50"
type input "500"
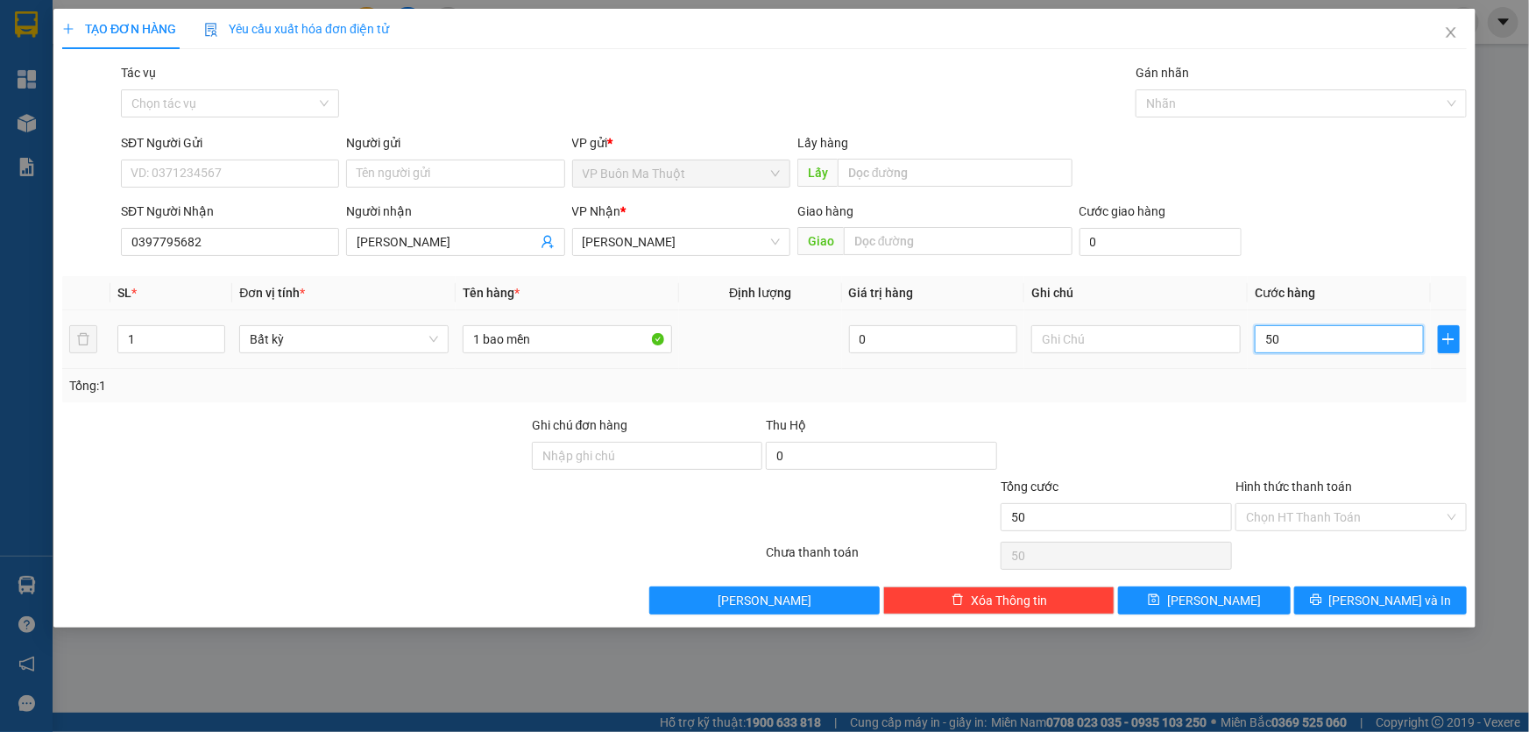
type input "500"
type input "5.000"
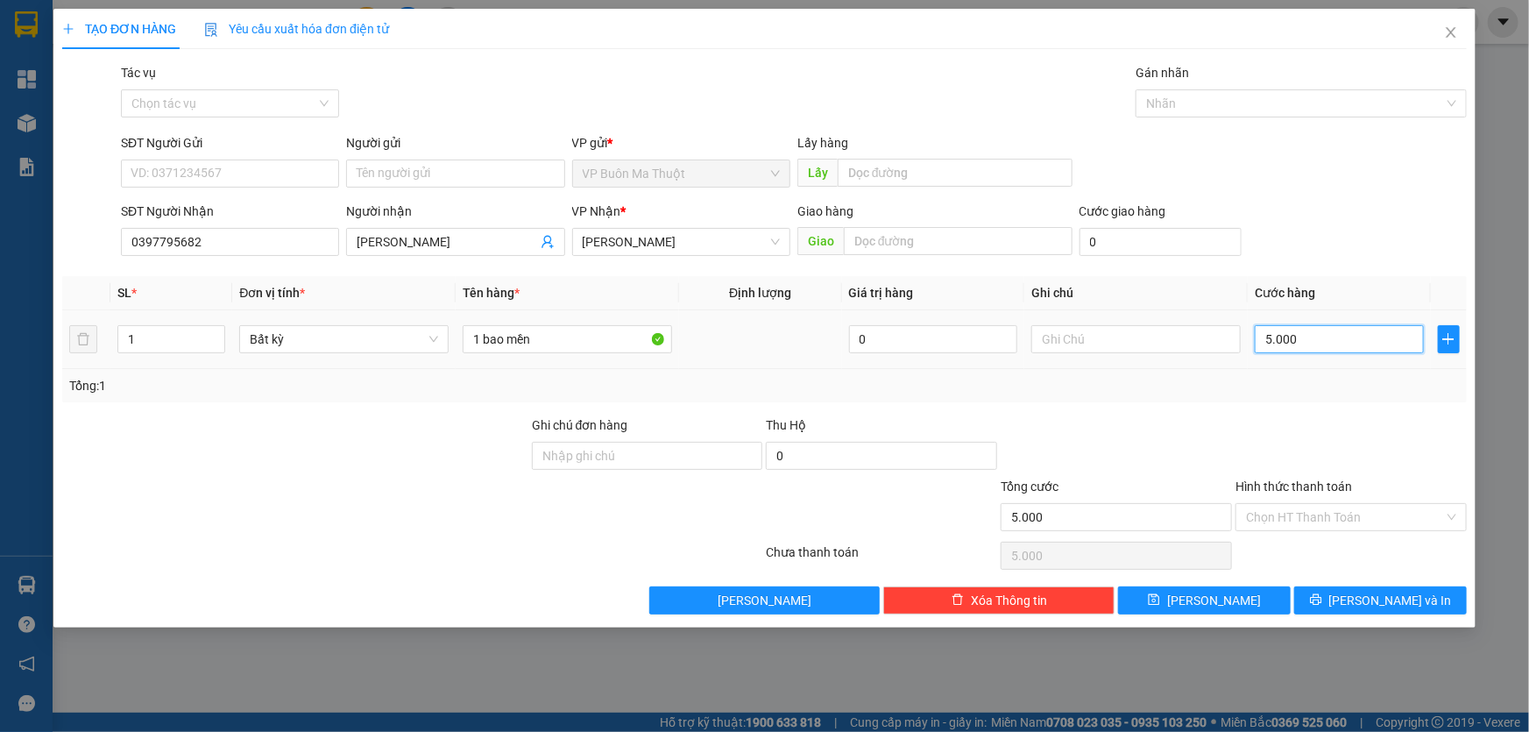
type input "50.000"
type input "500.000"
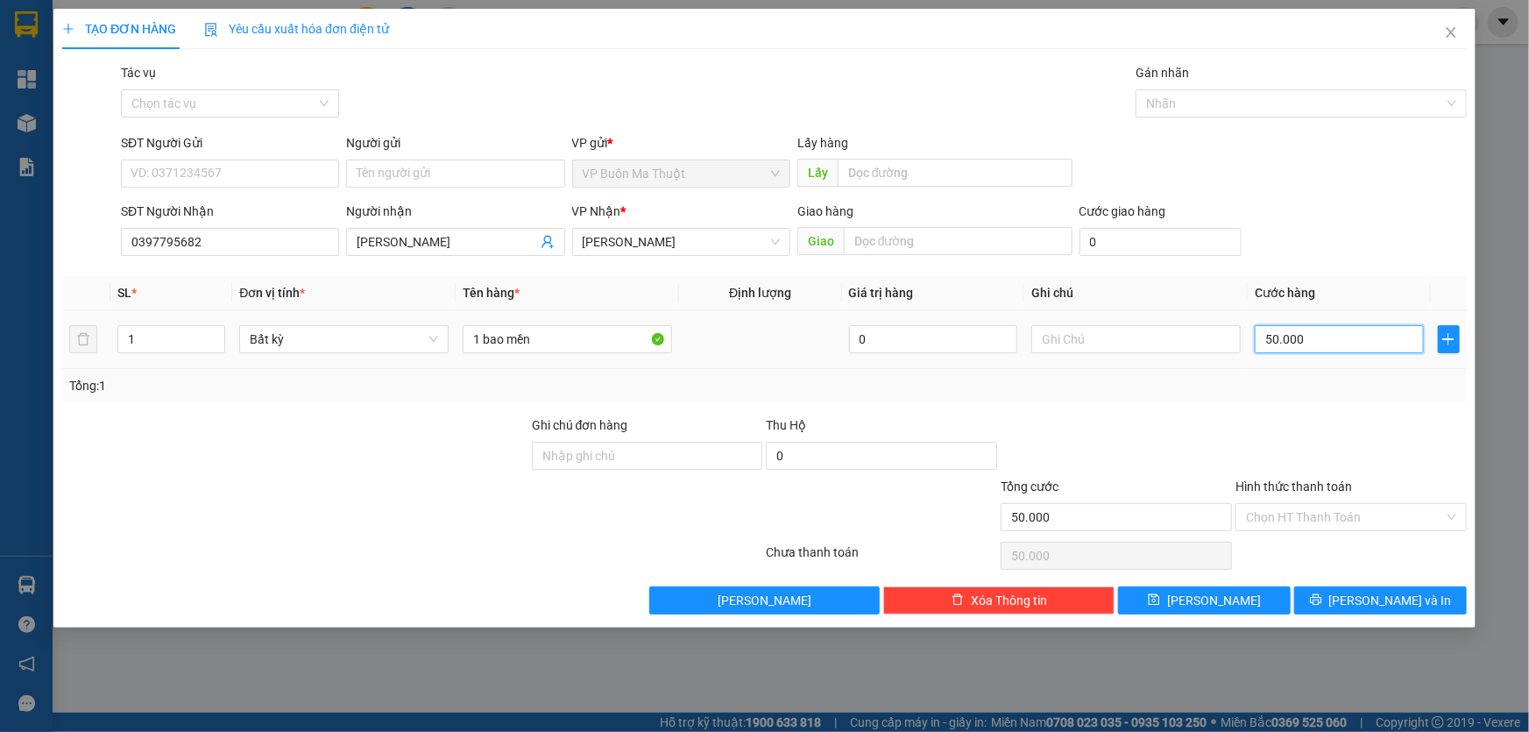
type input "500.000"
type input "50.000"
click at [1200, 601] on button "[PERSON_NAME]" at bounding box center [1204, 600] width 173 height 28
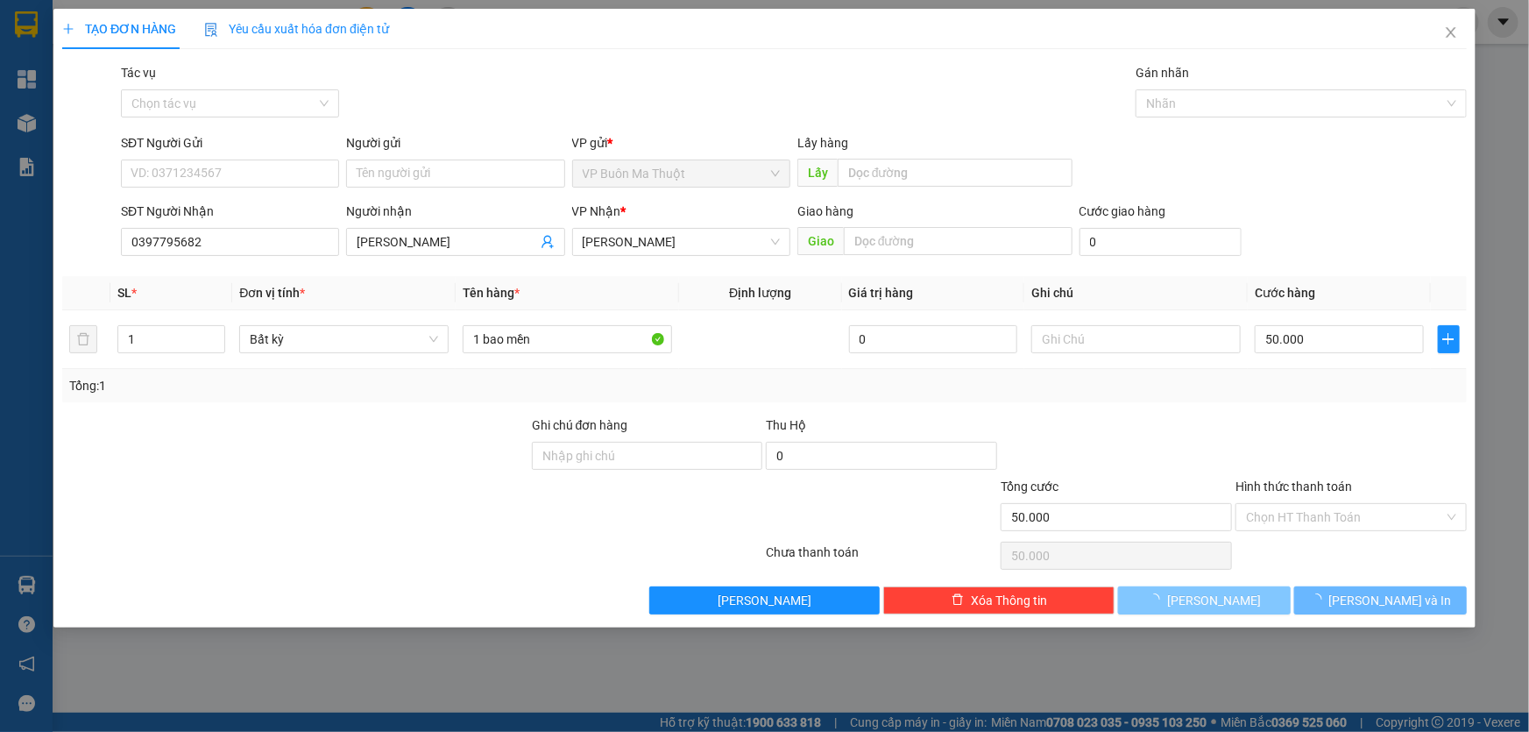
type input "0"
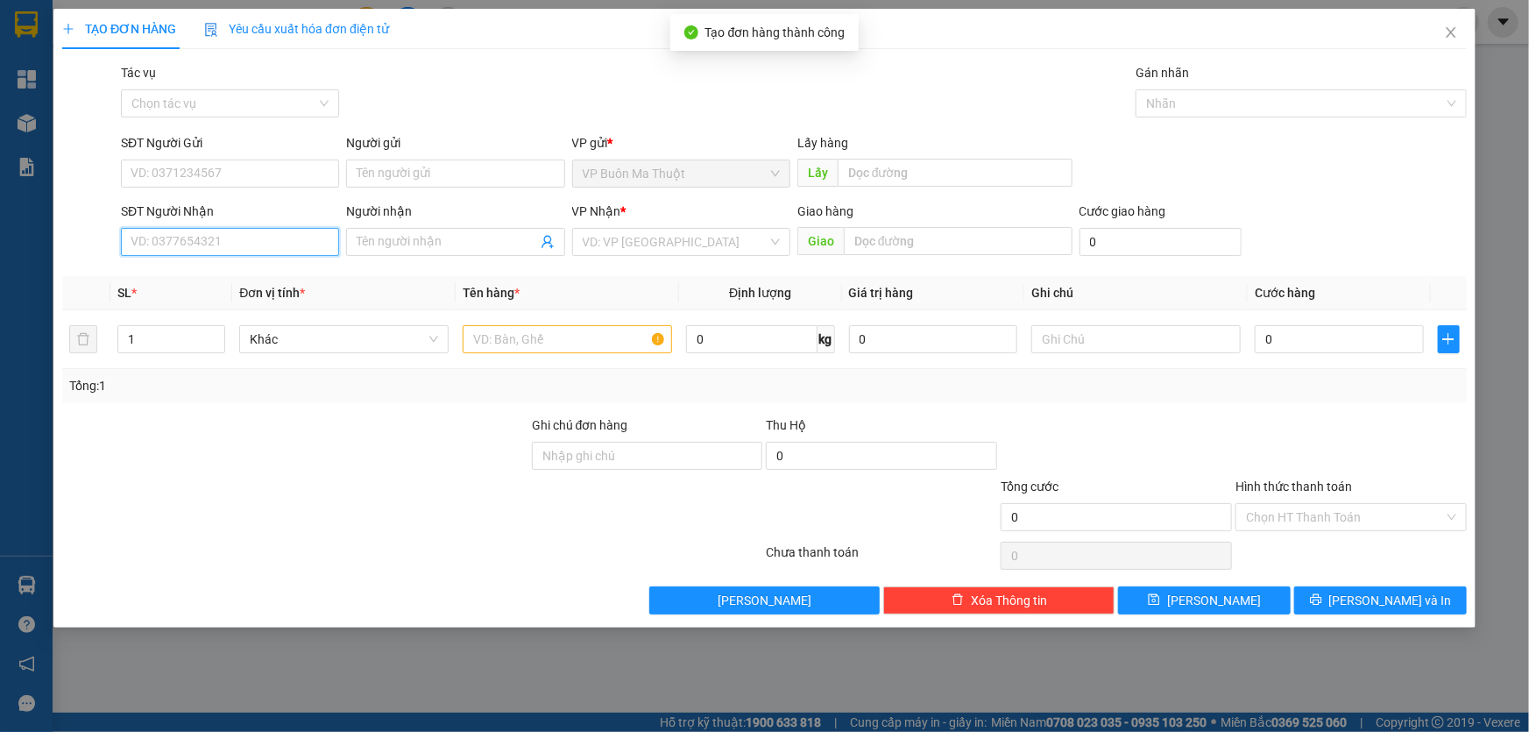
click at [315, 237] on input "SĐT Người Nhận" at bounding box center [230, 242] width 218 height 28
type input "0975867861"
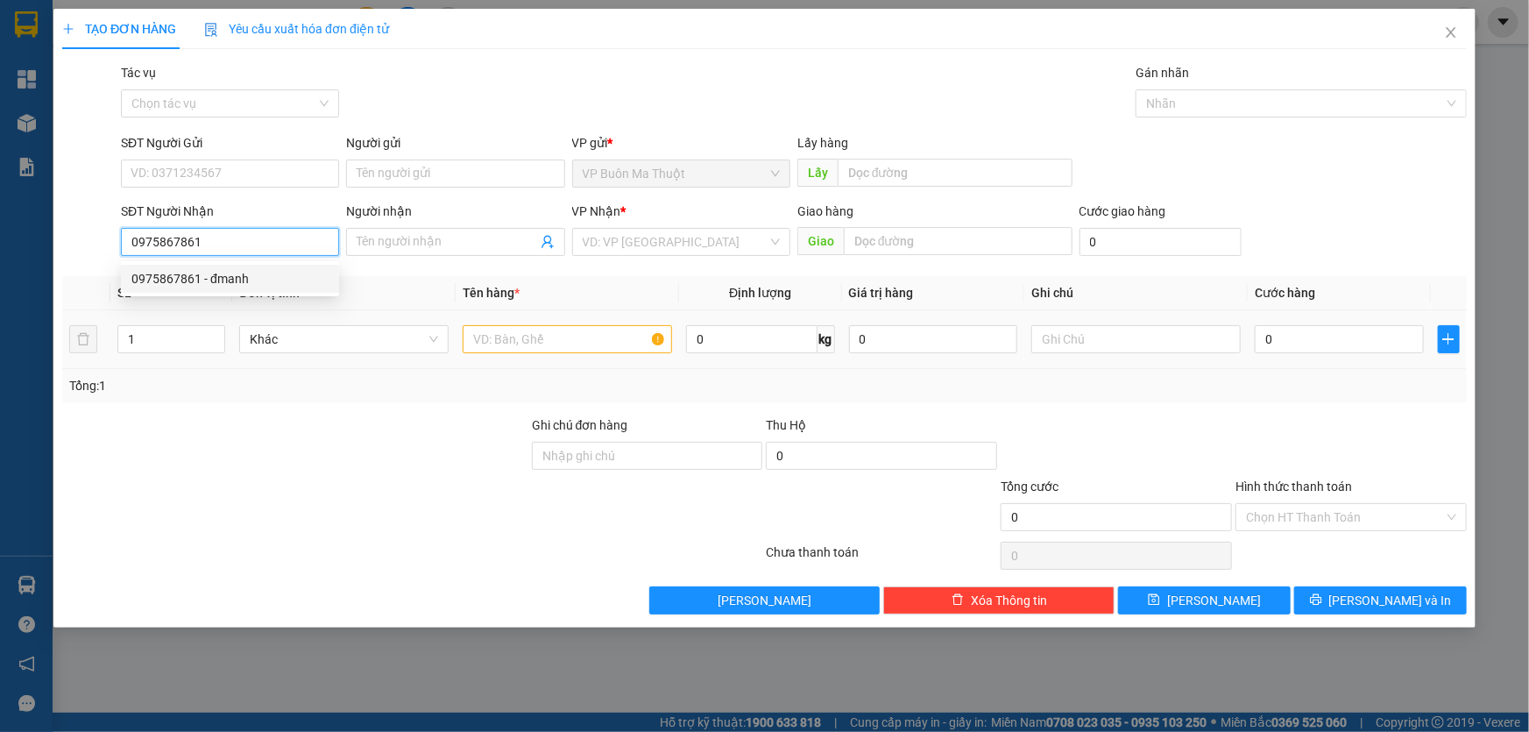
drag, startPoint x: 245, startPoint y: 277, endPoint x: 564, endPoint y: 361, distance: 329.9
click at [246, 277] on div "0975867861 - đmanh" at bounding box center [229, 278] width 197 height 19
type input "đmanh"
type input "50.000"
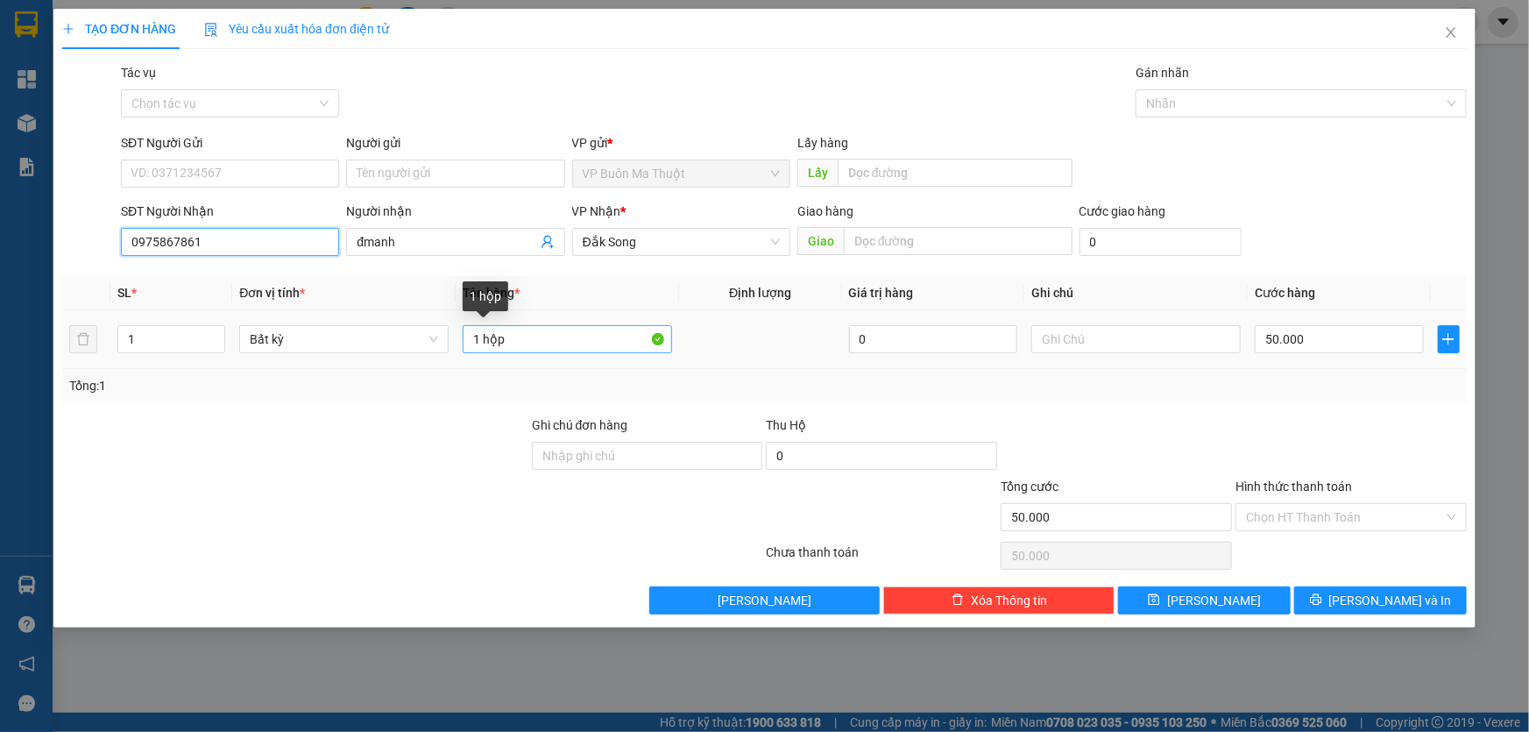
type input "0975867861"
click at [596, 337] on input "1 hộp" at bounding box center [567, 339] width 209 height 28
type input "1 bọc"
click at [1333, 349] on input "50.000" at bounding box center [1339, 339] width 169 height 28
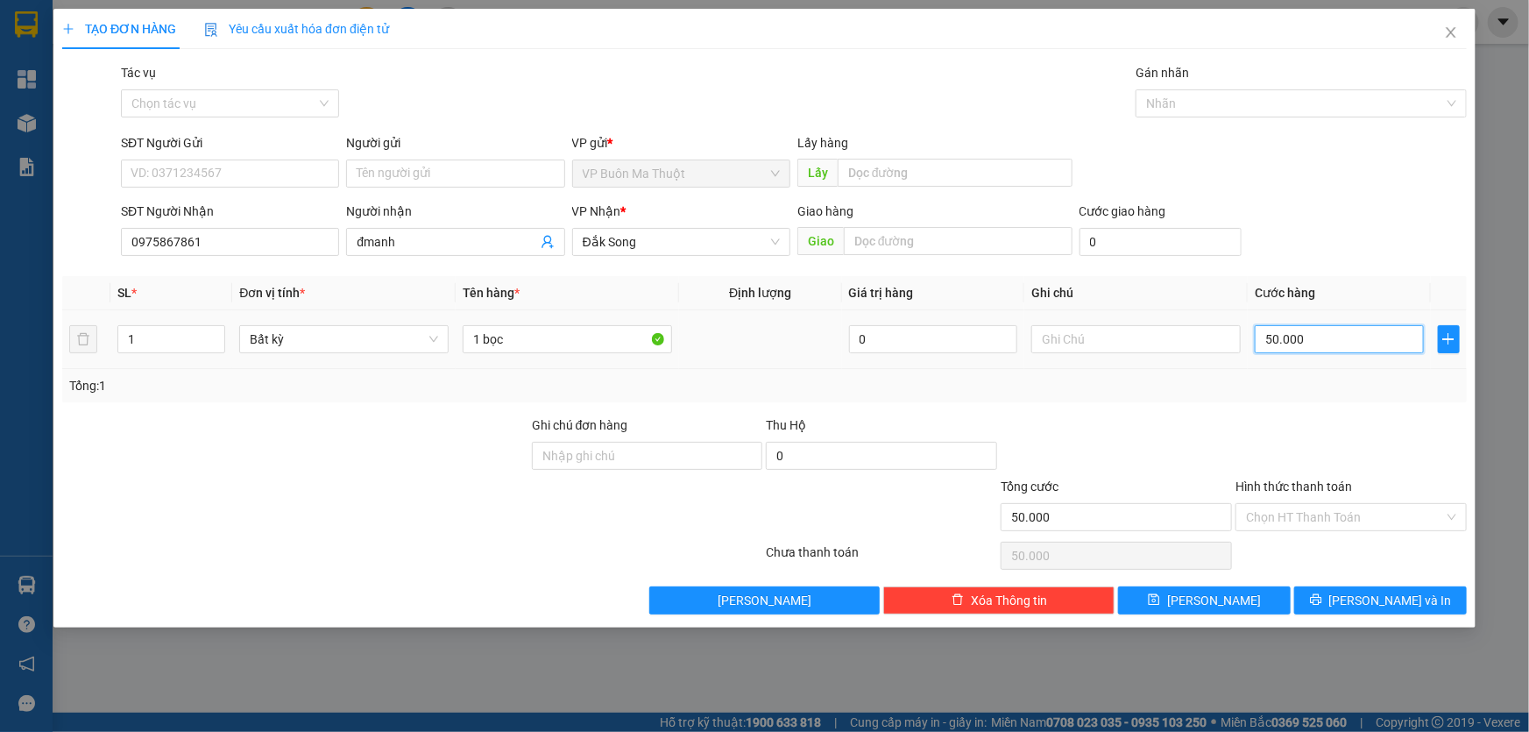
type input "3"
type input "30"
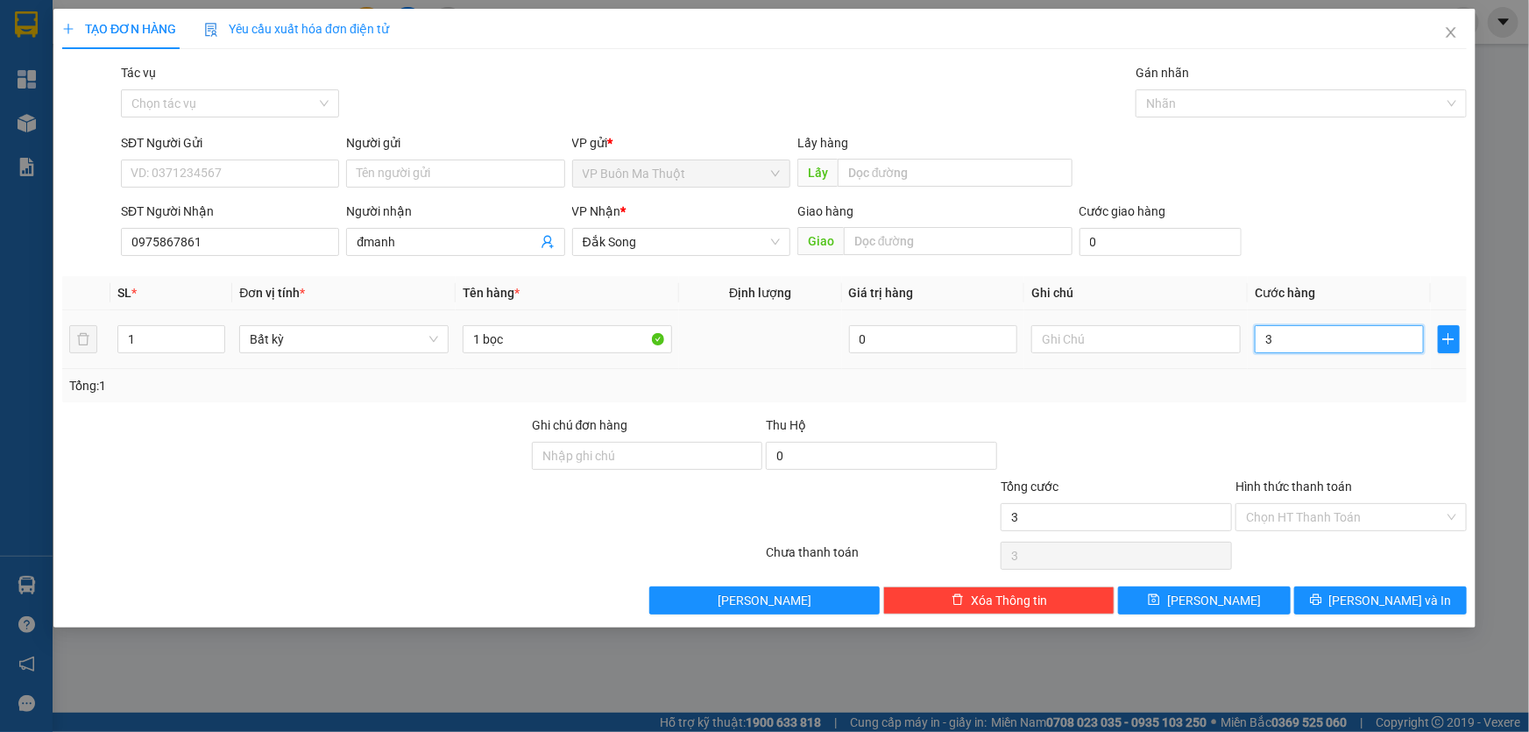
type input "30"
type input "300"
type input "3.000"
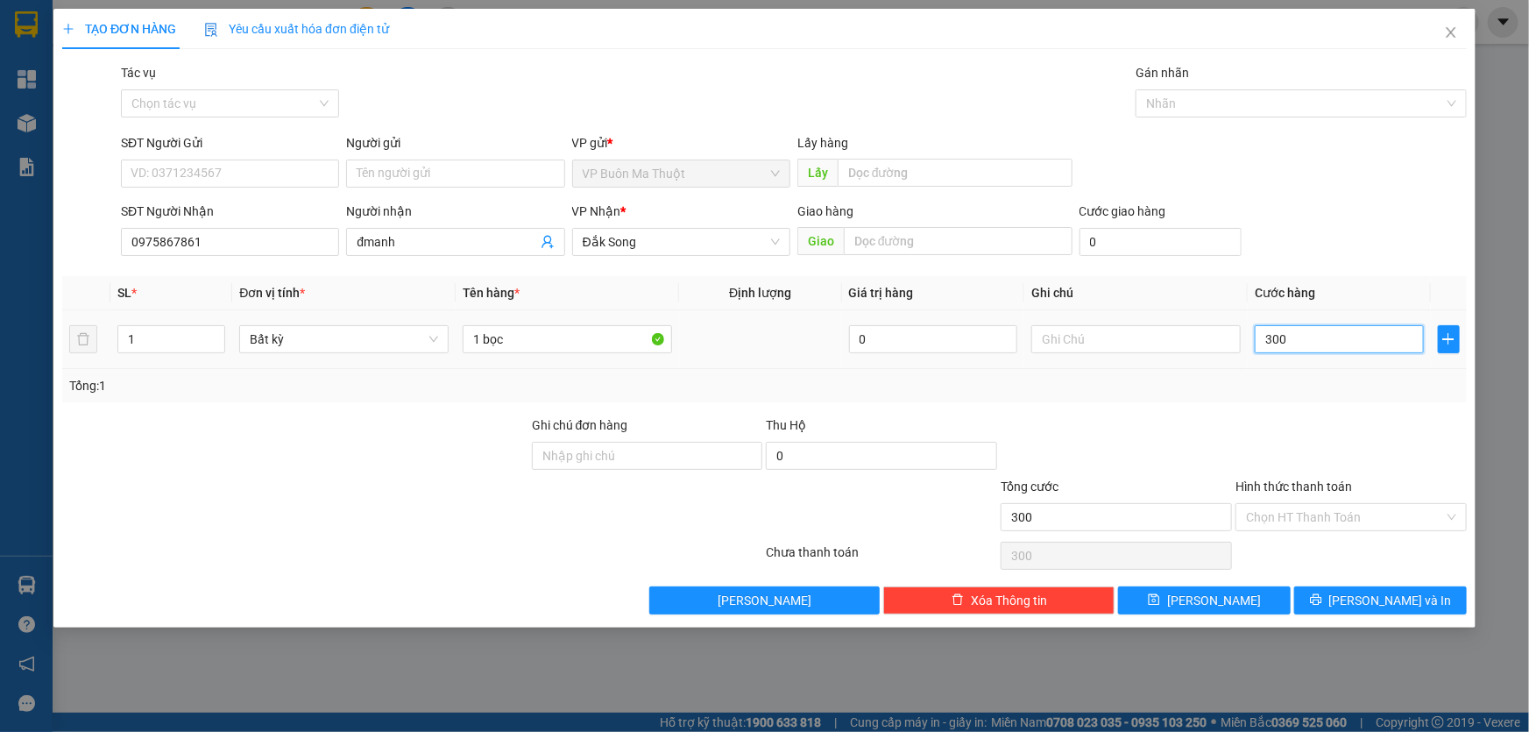
type input "3.000"
type input "30.000"
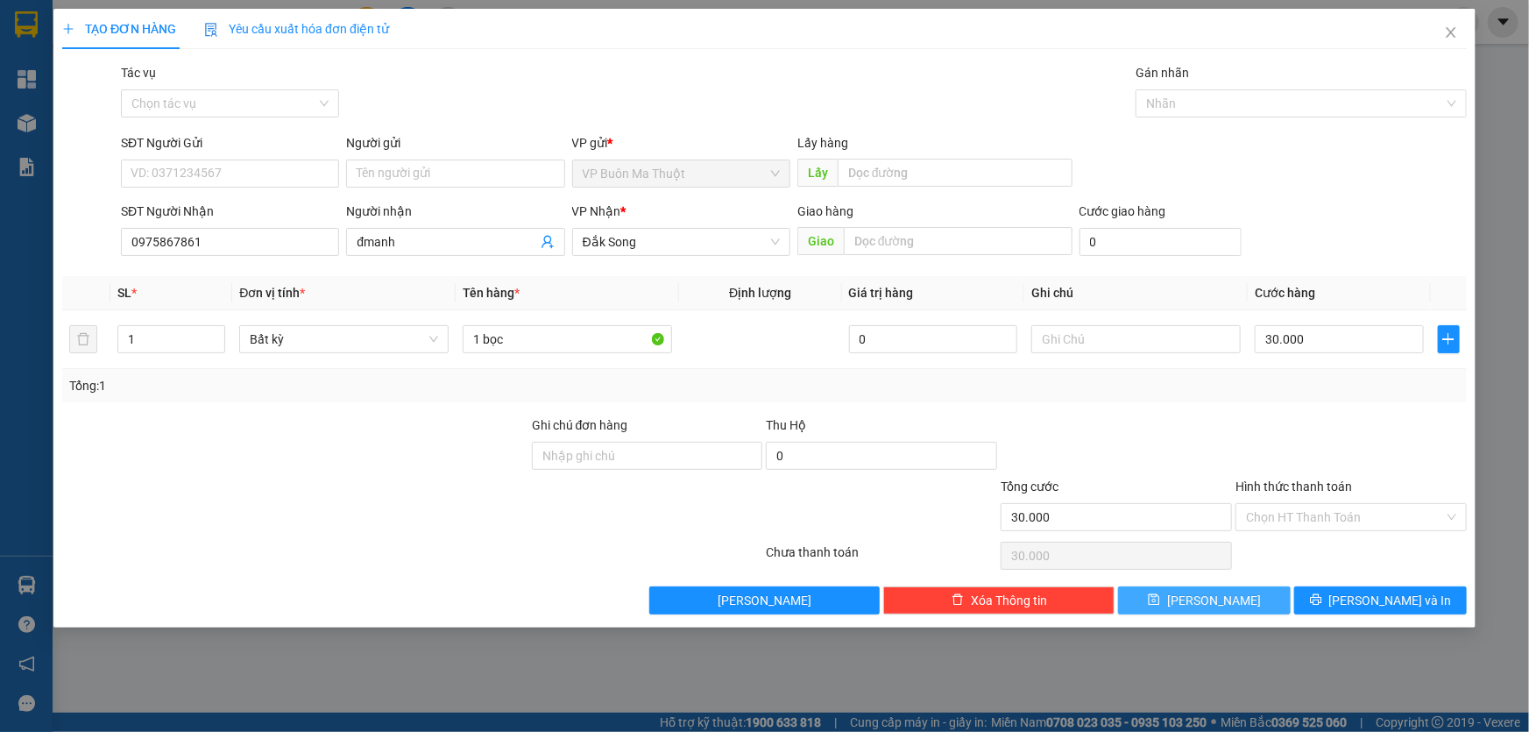
click at [1187, 590] on button "[PERSON_NAME]" at bounding box center [1204, 600] width 173 height 28
type input "0"
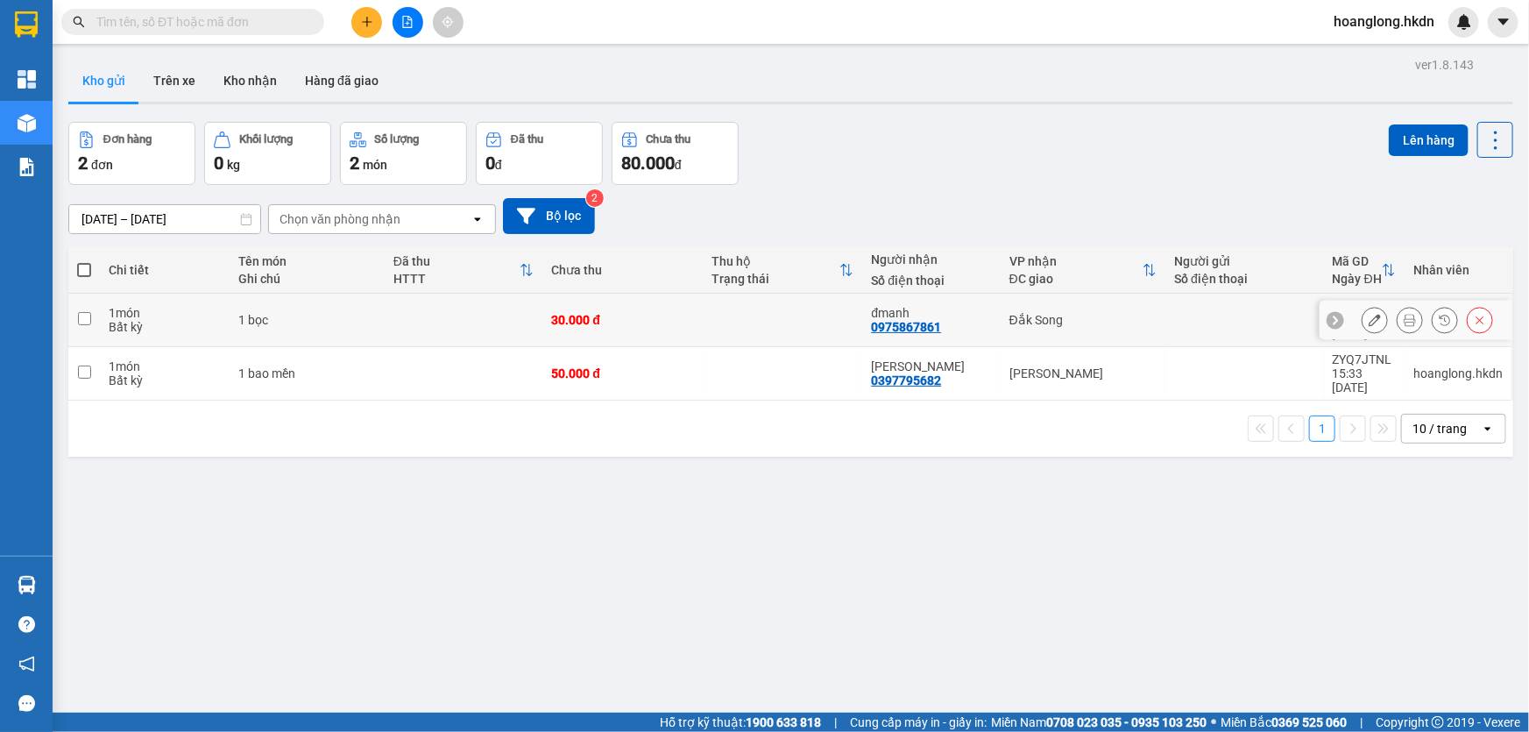
drag, startPoint x: 675, startPoint y: 317, endPoint x: 675, endPoint y: 340, distance: 22.8
click at [675, 318] on div "30.000 đ" at bounding box center [622, 320] width 143 height 14
checkbox input "true"
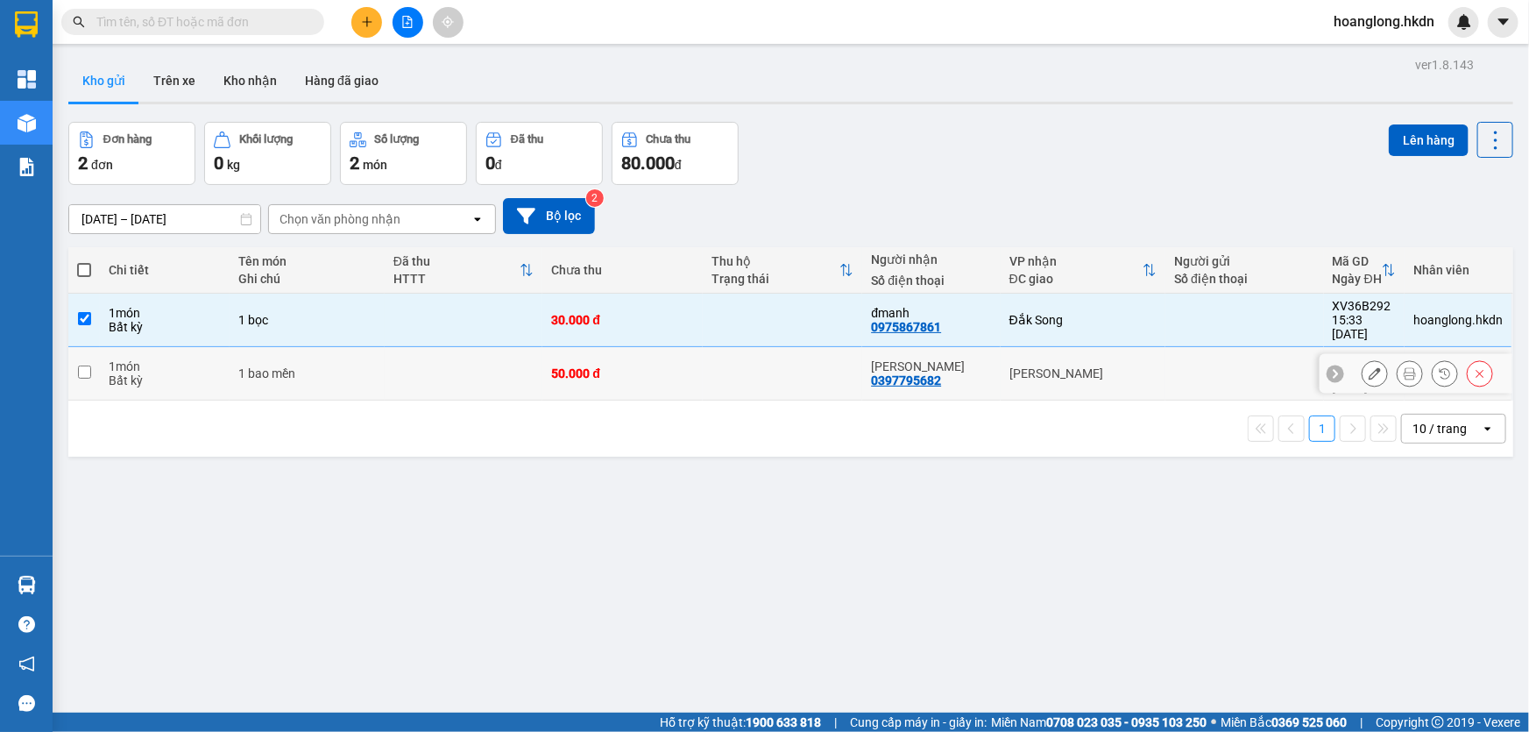
drag, startPoint x: 677, startPoint y: 357, endPoint x: 686, endPoint y: 355, distance: 9.8
click at [677, 366] on div "50.000 đ" at bounding box center [622, 373] width 143 height 14
checkbox input "true"
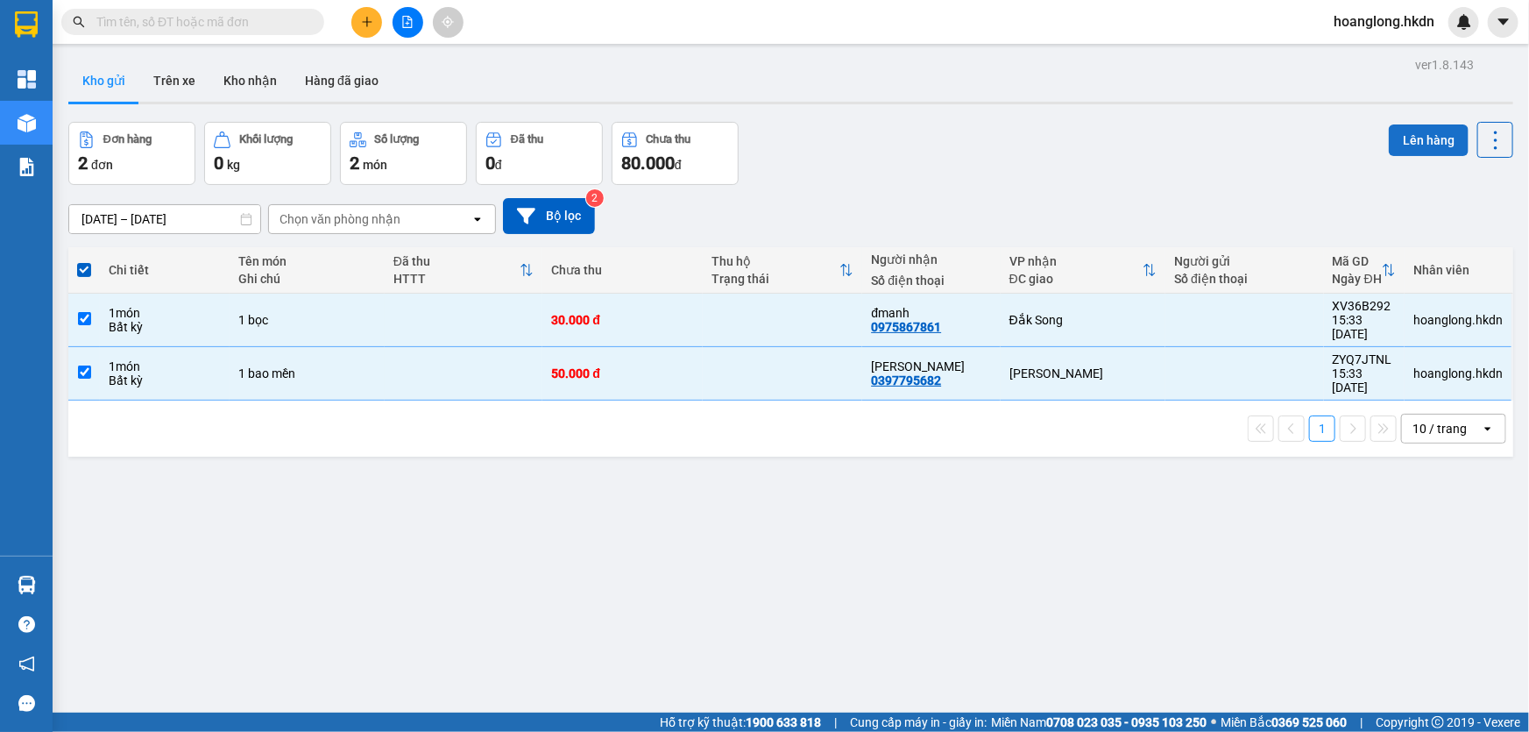
click at [1412, 140] on button "Lên hàng" at bounding box center [1429, 140] width 80 height 32
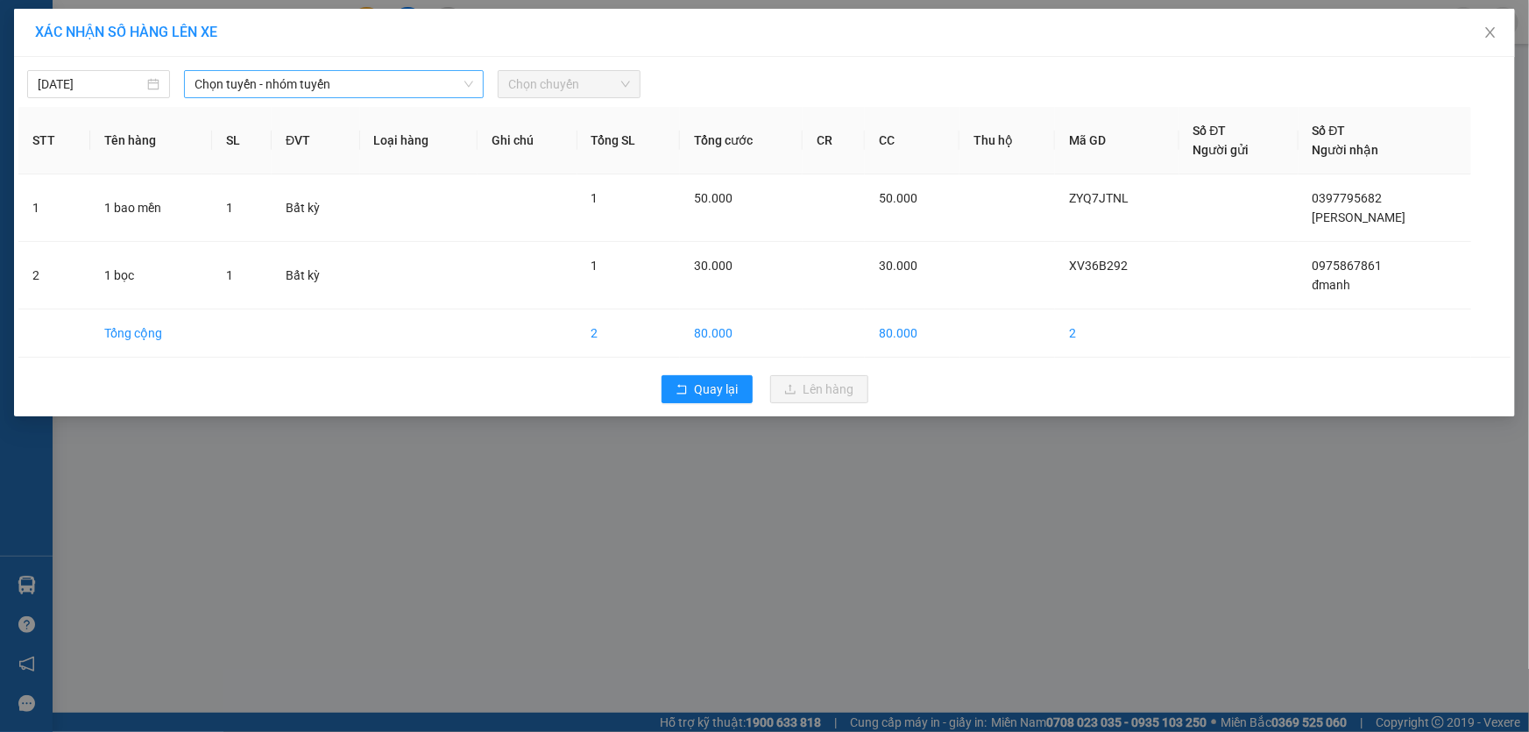
click at [305, 86] on span "Chọn tuyến - nhóm tuyến" at bounding box center [334, 84] width 279 height 26
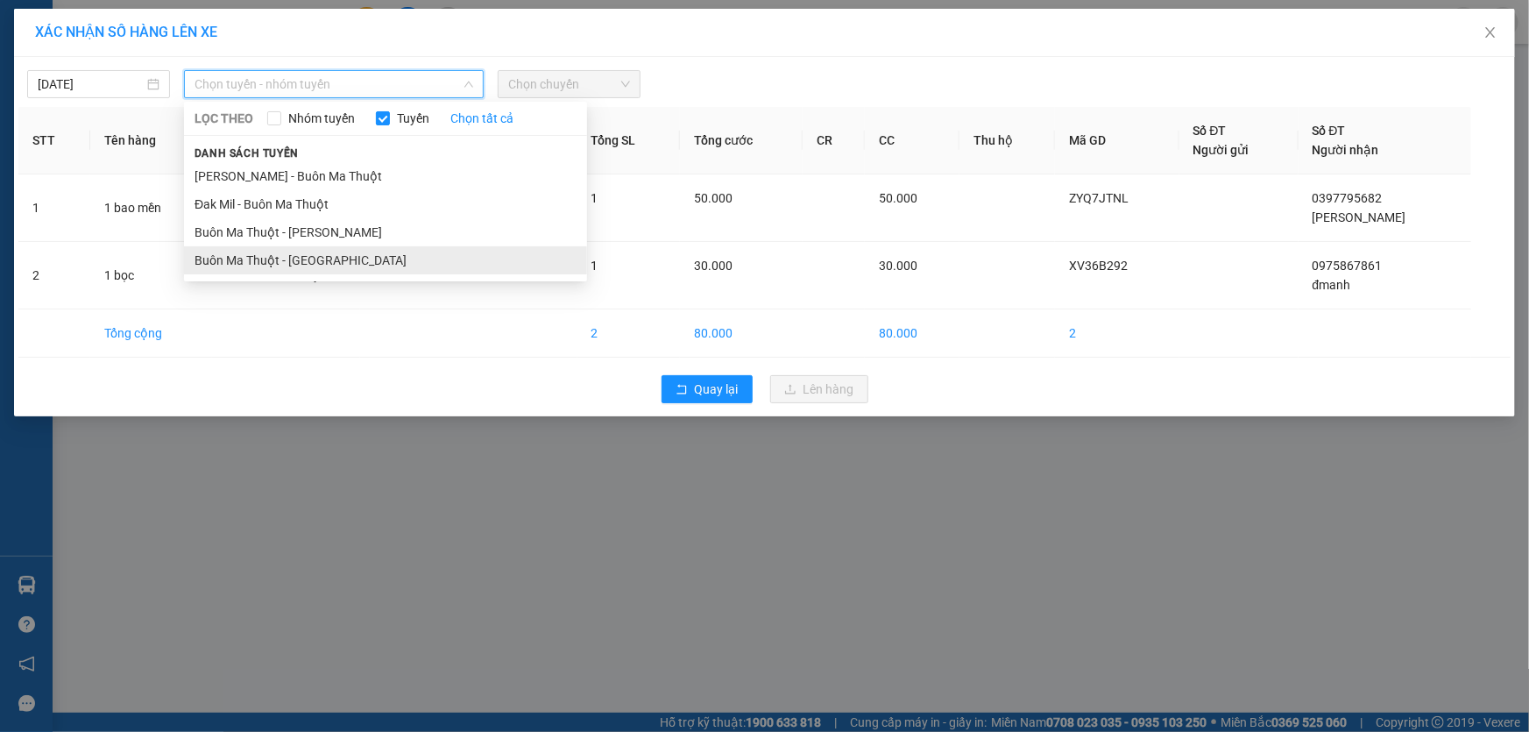
click at [336, 258] on li "Buôn Ma Thuột - [GEOGRAPHIC_DATA]" at bounding box center [385, 260] width 403 height 28
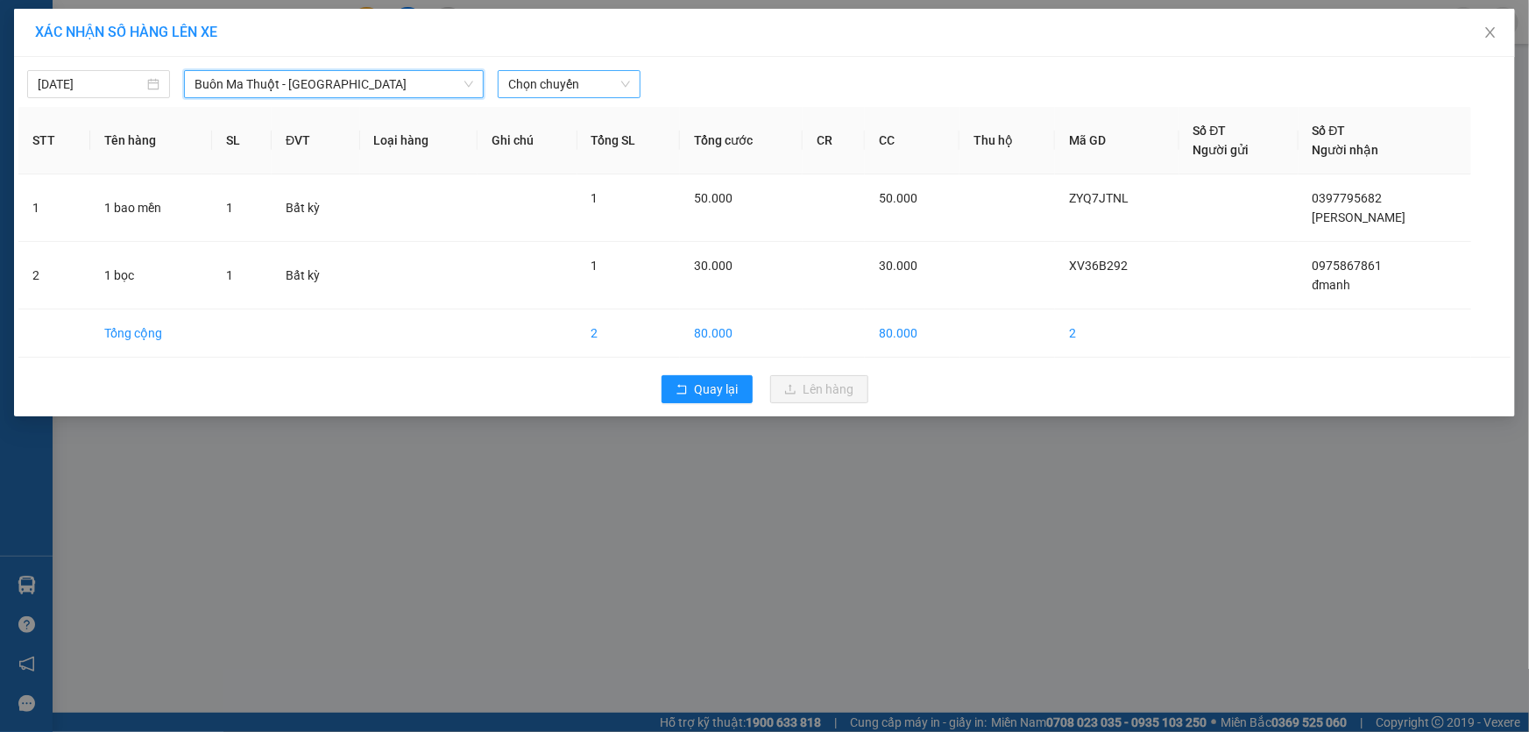
click at [564, 88] on span "Chọn chuyến" at bounding box center [569, 84] width 122 height 26
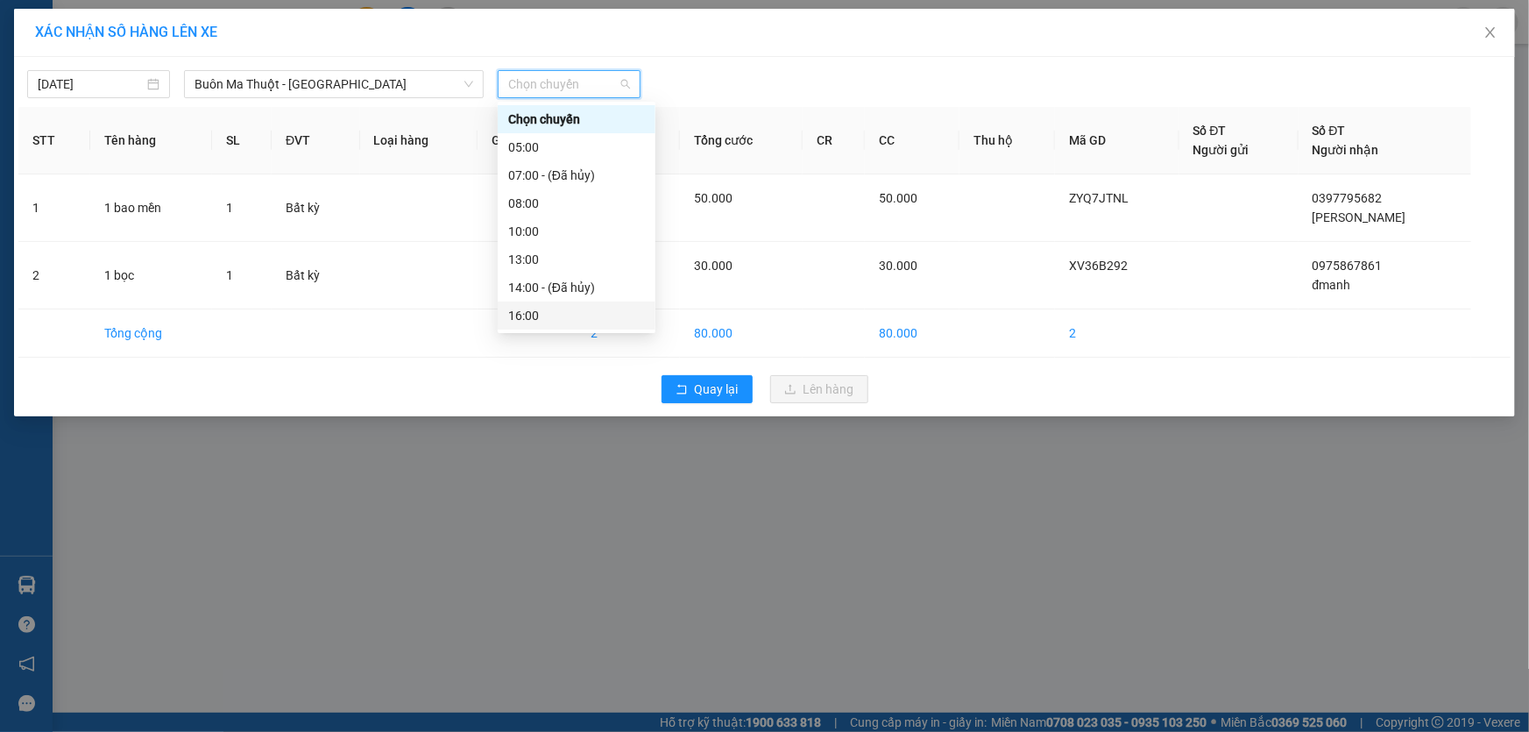
click at [538, 307] on div "16:00" at bounding box center [576, 315] width 137 height 19
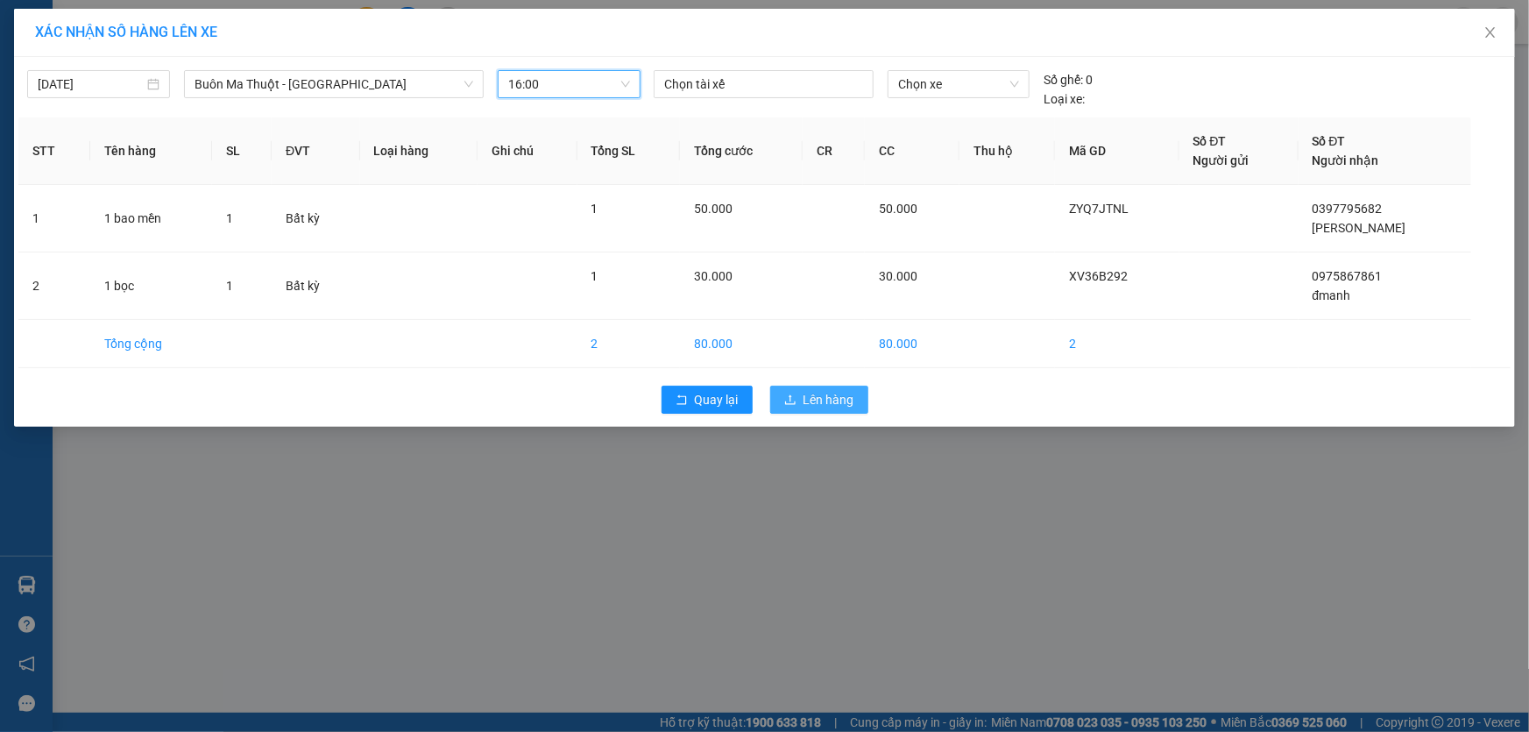
click at [830, 399] on span "Lên hàng" at bounding box center [829, 399] width 51 height 19
